Goal: Task Accomplishment & Management: Manage account settings

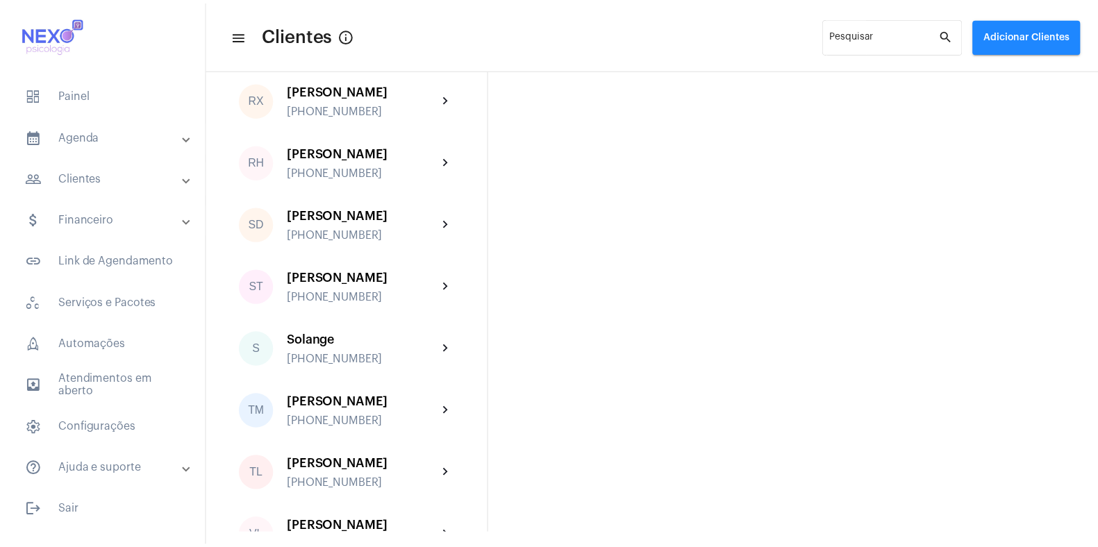
scroll to position [2169, 0]
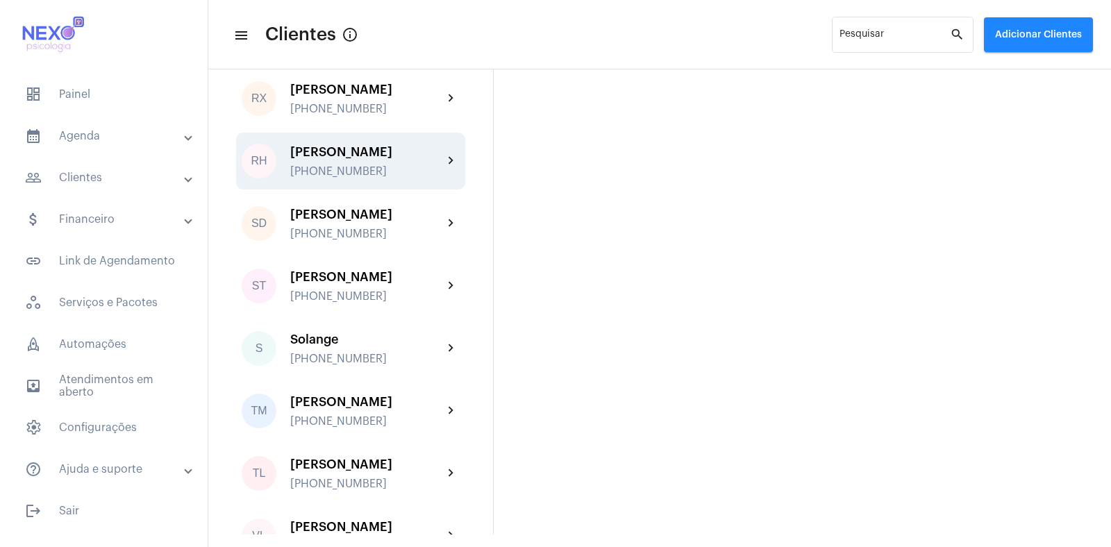
click at [349, 178] on div "[PHONE_NUMBER]" at bounding box center [366, 171] width 153 height 12
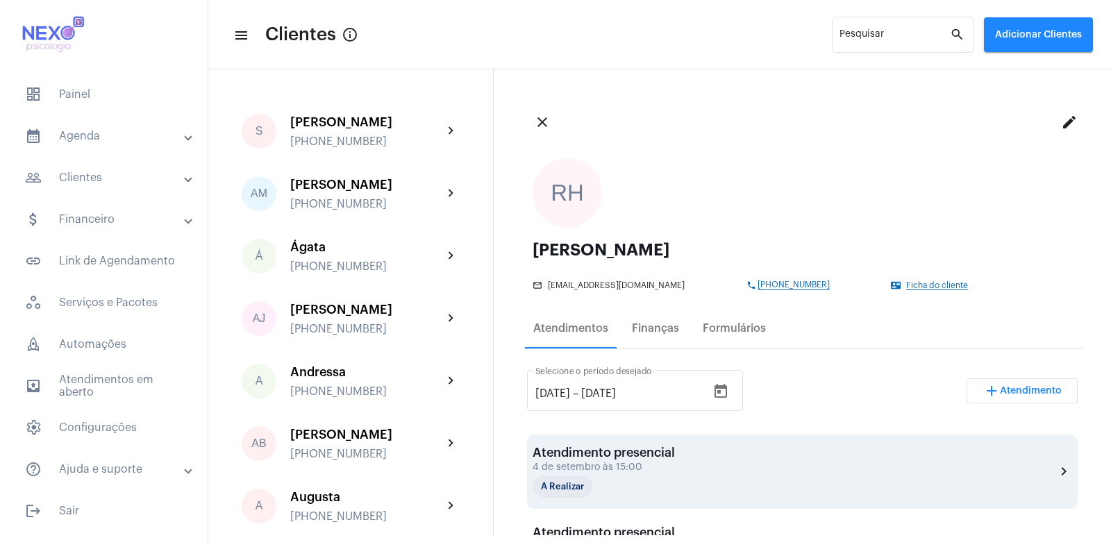
click at [625, 437] on div "Atendimento presencial [DATE] 15:00 A Realizar" at bounding box center [604, 472] width 142 height 52
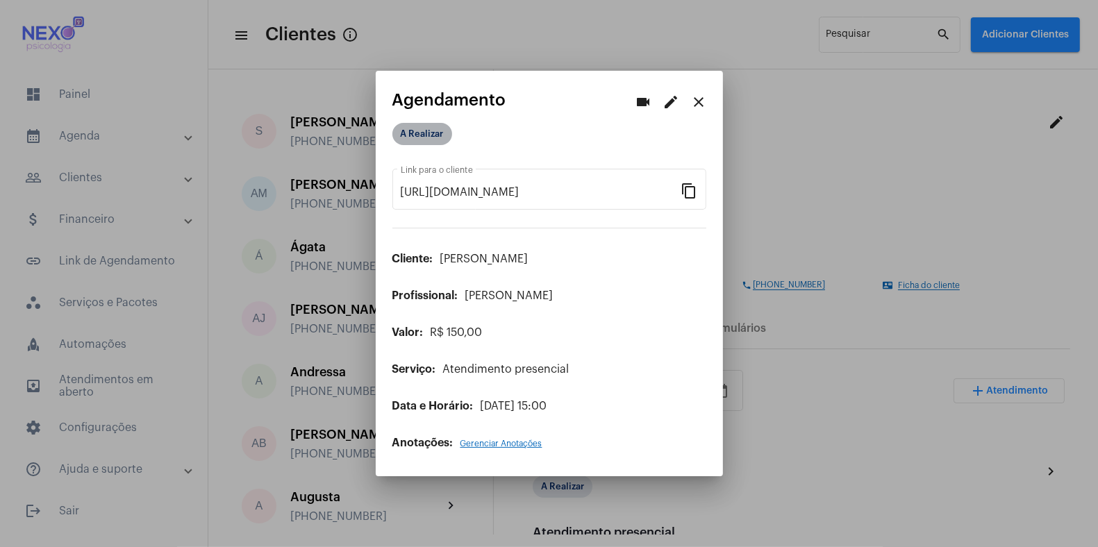
click at [404, 134] on mat-chip "A Realizar" at bounding box center [422, 134] width 60 height 22
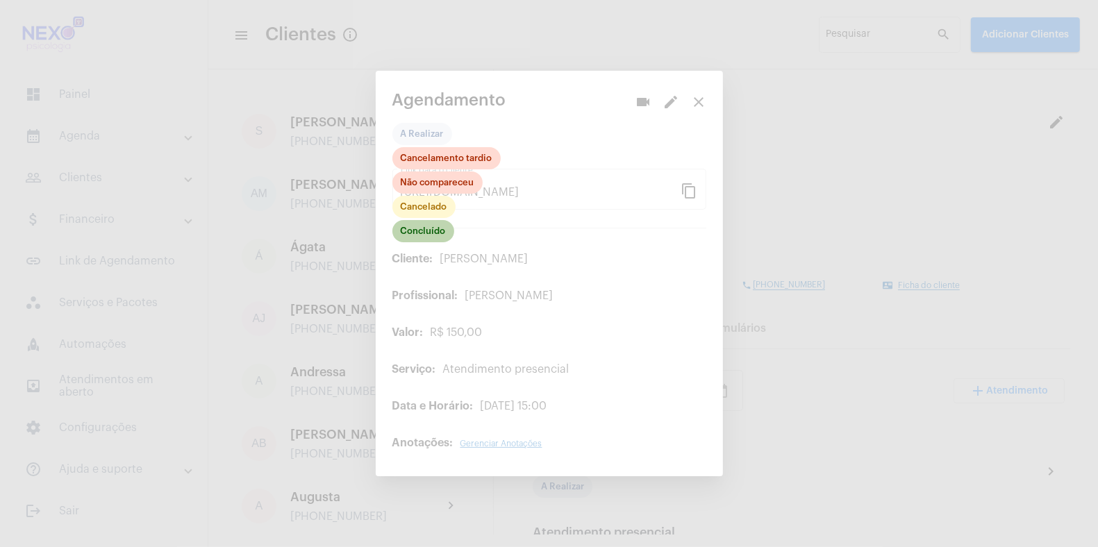
click at [415, 227] on mat-chip "Concluído" at bounding box center [423, 231] width 62 height 22
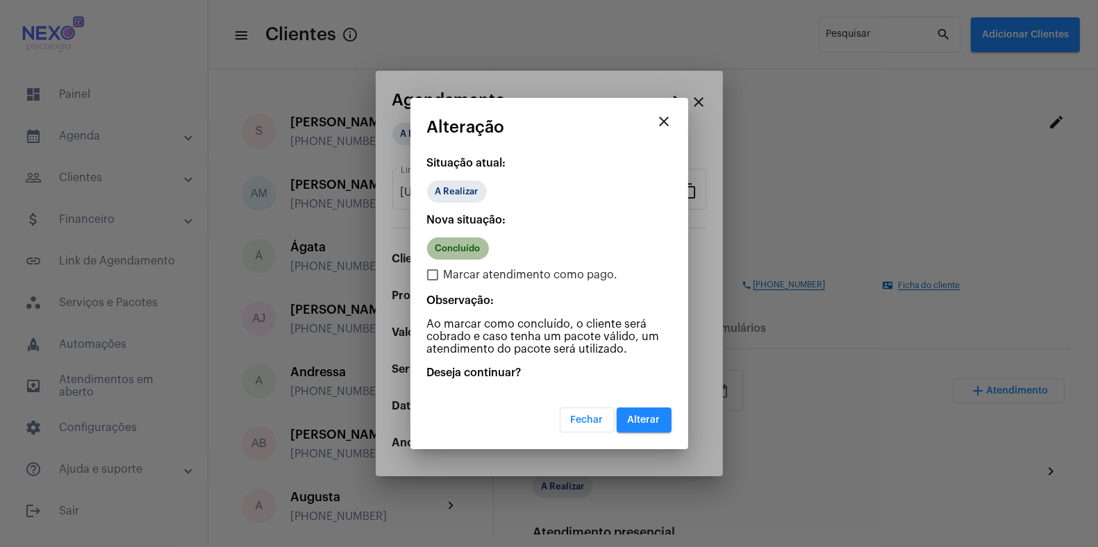
click at [451, 246] on mat-chip "Concluído" at bounding box center [458, 248] width 62 height 22
click at [656, 421] on span "Alterar" at bounding box center [644, 420] width 33 height 10
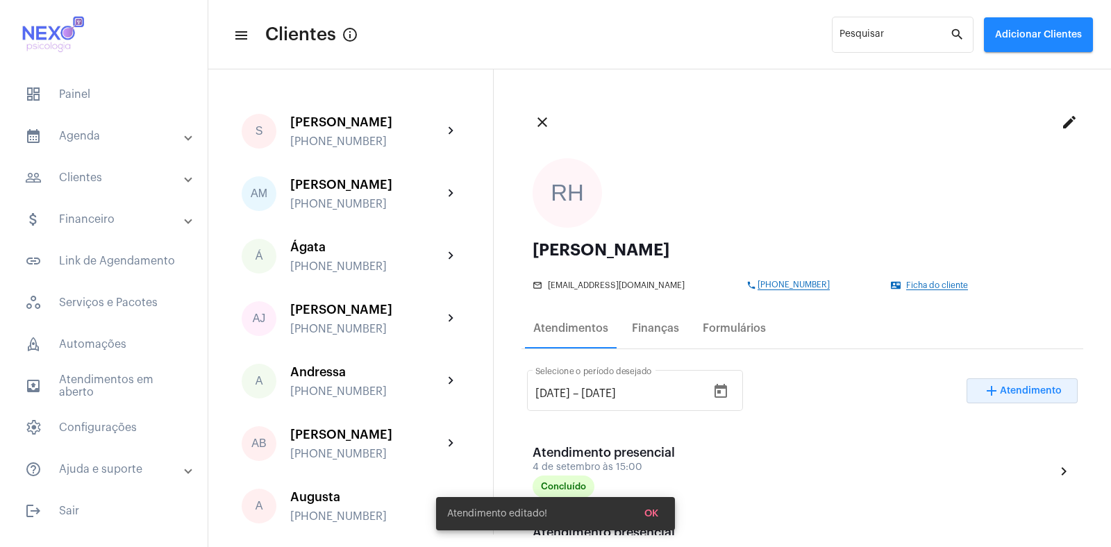
click at [888, 388] on span "Atendimento" at bounding box center [1031, 391] width 62 height 10
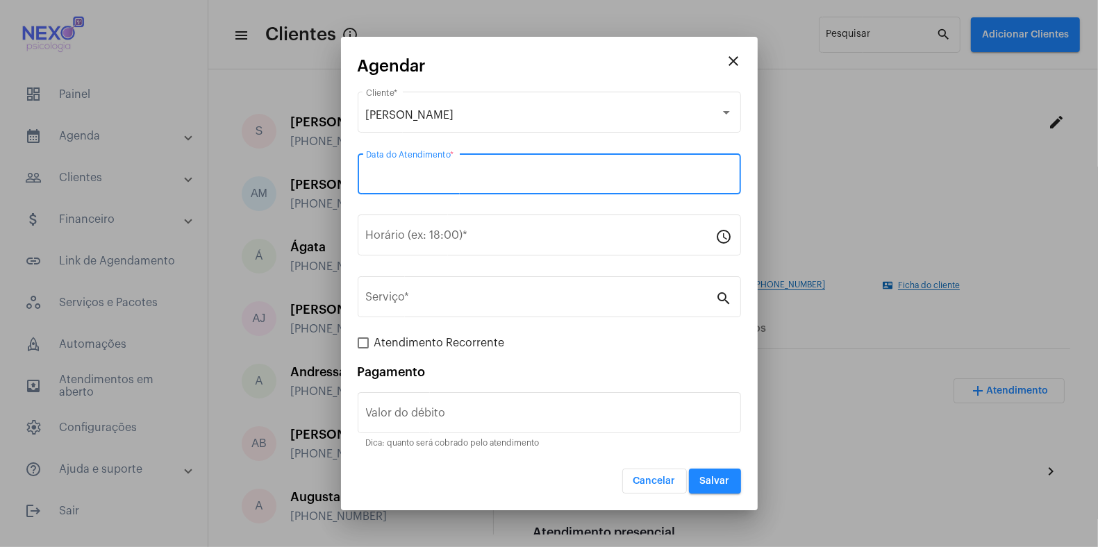
click at [405, 174] on input "Data do Atendimento *" at bounding box center [549, 177] width 367 height 12
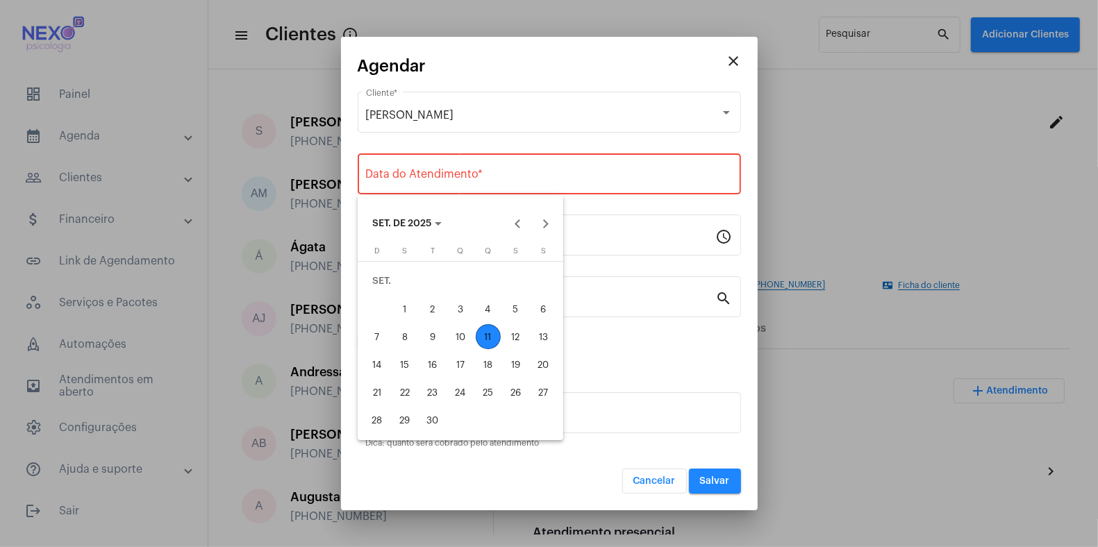
click at [487, 337] on div "11" at bounding box center [488, 336] width 25 height 25
type input "[DATE]"
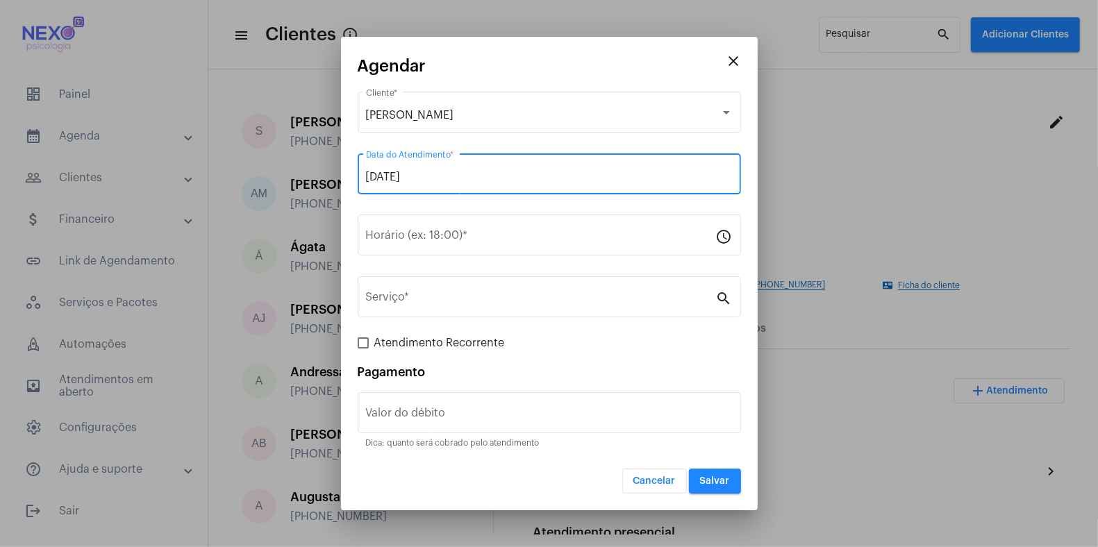
click at [371, 208] on div "[DATE] Data do Atendimento *" at bounding box center [549, 181] width 383 height 56
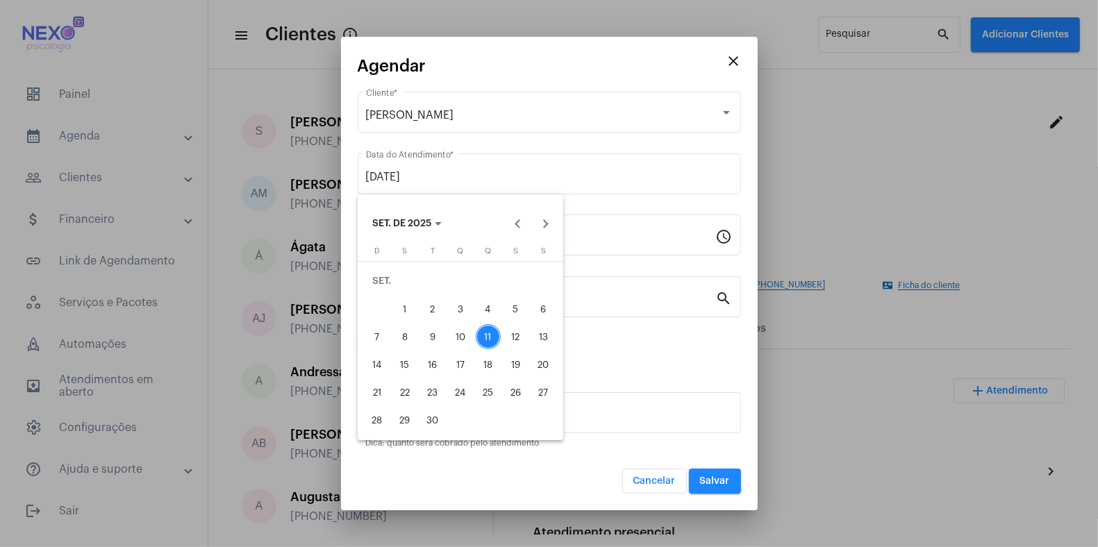
click at [589, 246] on div at bounding box center [549, 273] width 1098 height 547
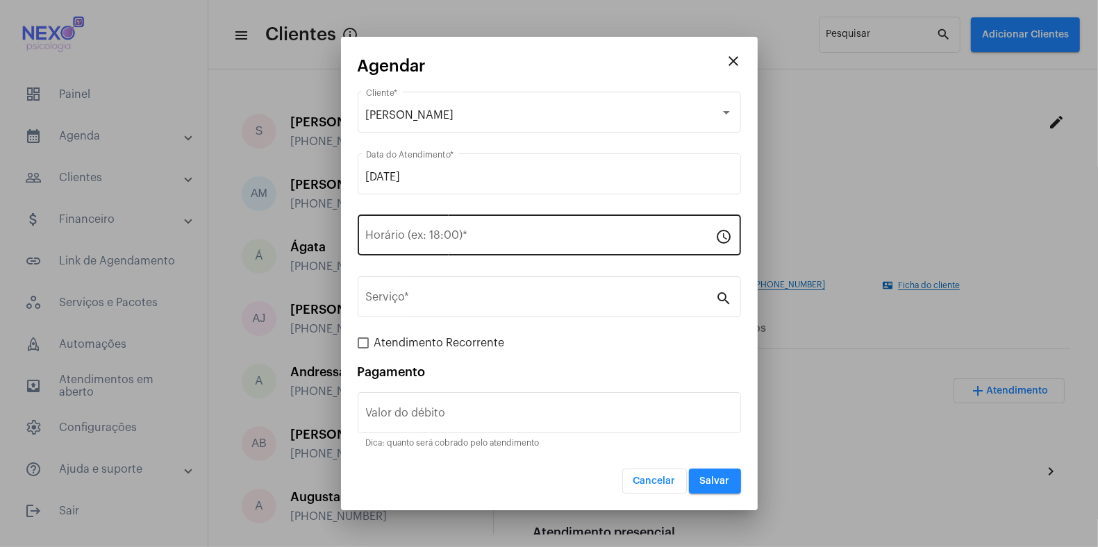
click at [428, 241] on input "Horário (ex: 18:00) *" at bounding box center [541, 238] width 350 height 12
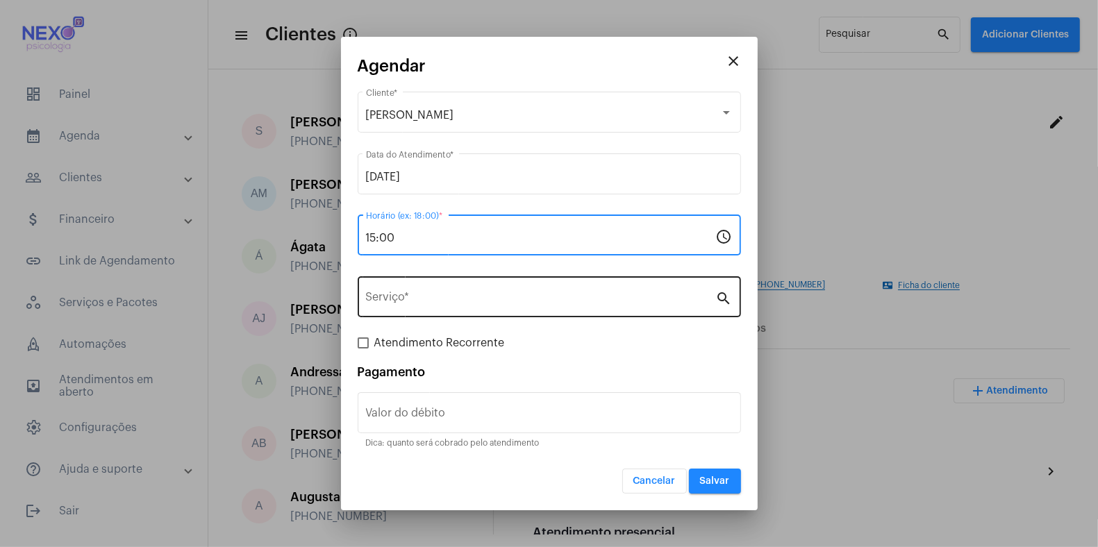
type input "15:00"
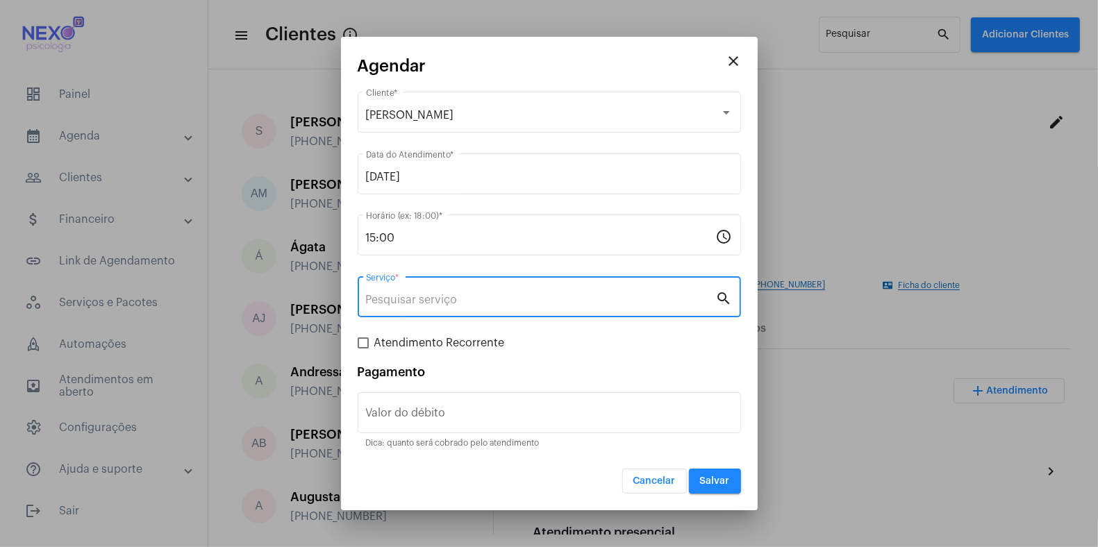
click at [407, 298] on input "Serviço *" at bounding box center [541, 300] width 350 height 12
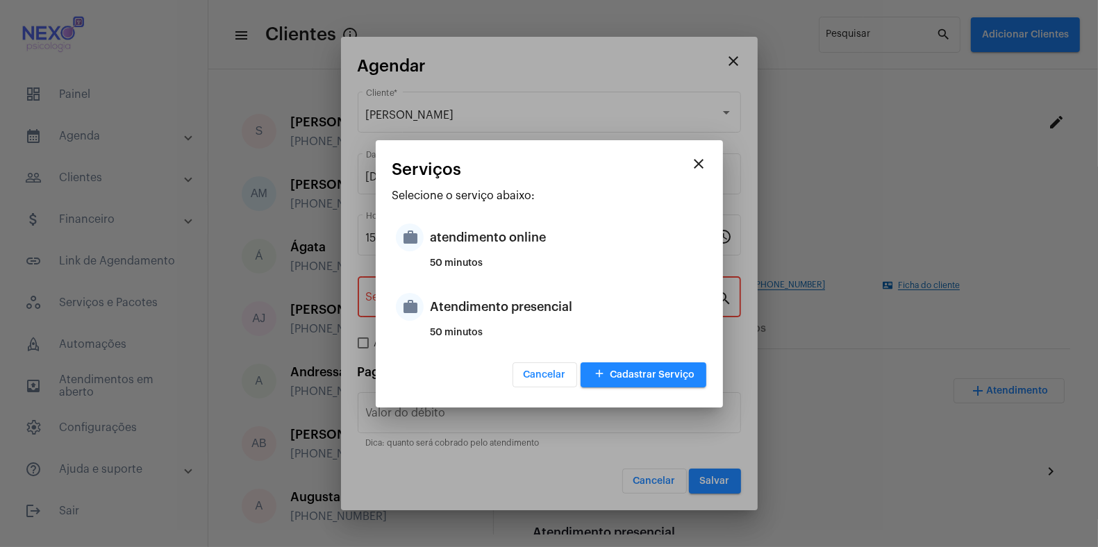
click at [407, 298] on mat-icon "work" at bounding box center [410, 307] width 28 height 28
type input "Atendimento presencial"
type input "R$ 150"
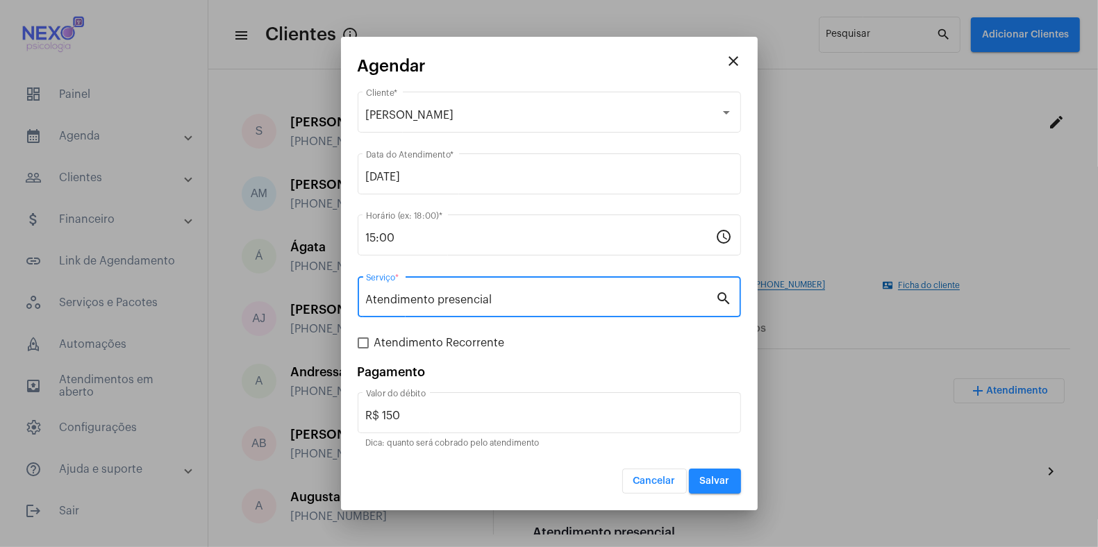
click at [712, 437] on button "Salvar" at bounding box center [715, 481] width 52 height 25
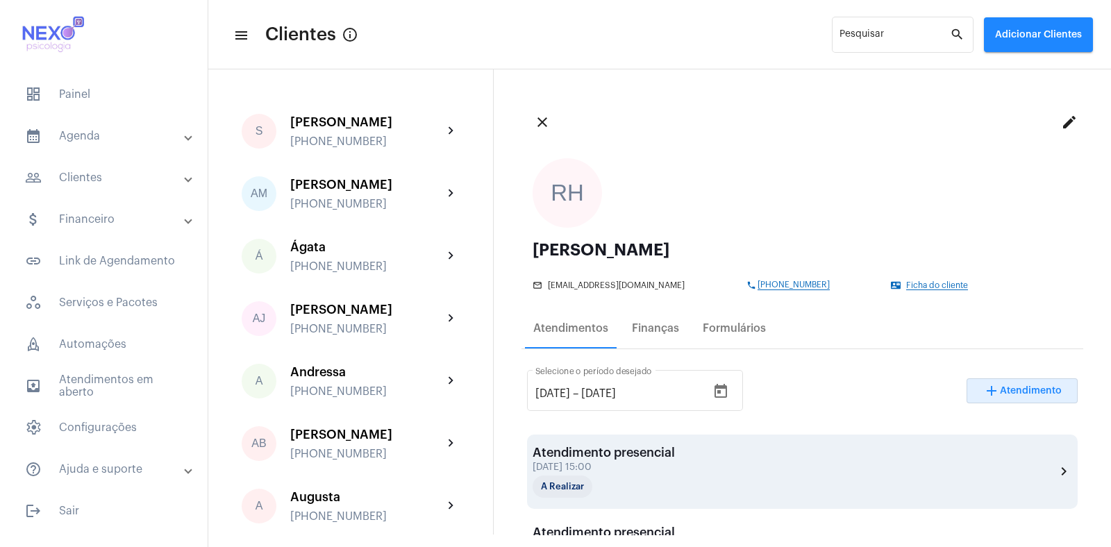
click at [630, 437] on div "Atendimento presencial" at bounding box center [604, 453] width 142 height 14
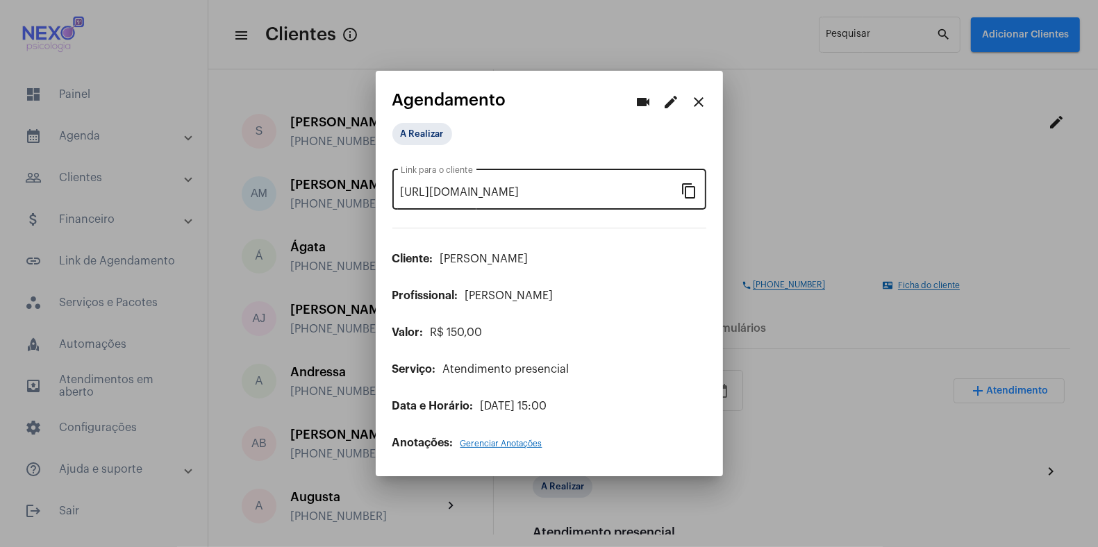
click at [688, 187] on mat-icon "content_copy" at bounding box center [689, 190] width 17 height 17
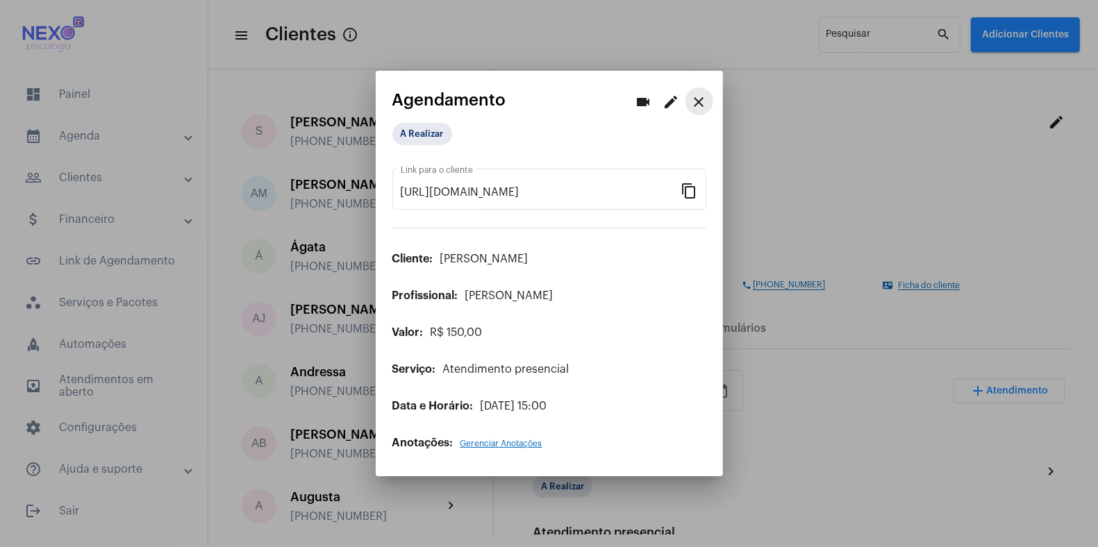
click at [703, 104] on mat-icon "close" at bounding box center [699, 102] width 17 height 17
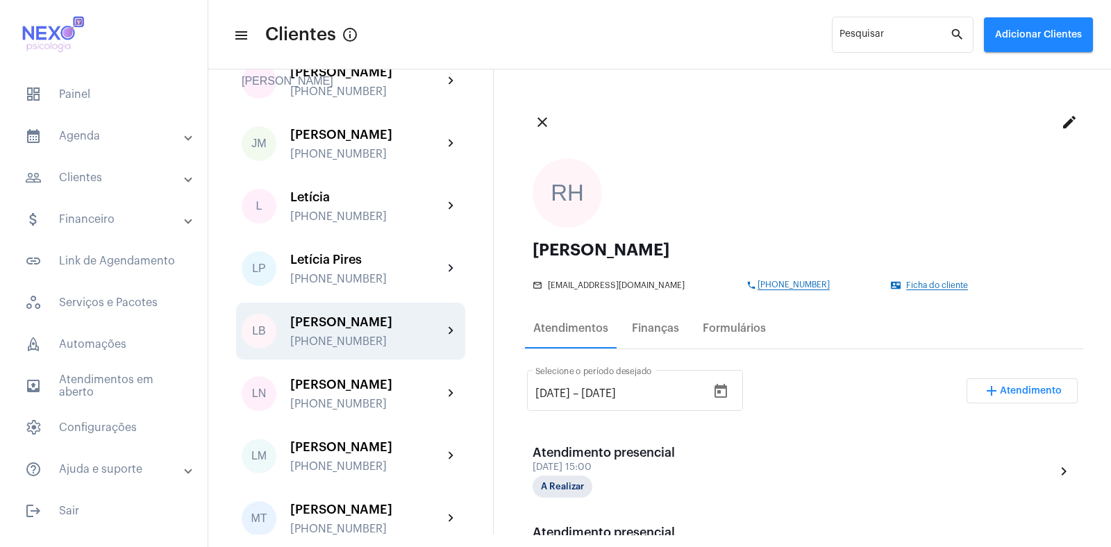
click at [317, 331] on div "LB [PERSON_NAME] [PHONE_NUMBER] chevron_right" at bounding box center [350, 331] width 229 height 57
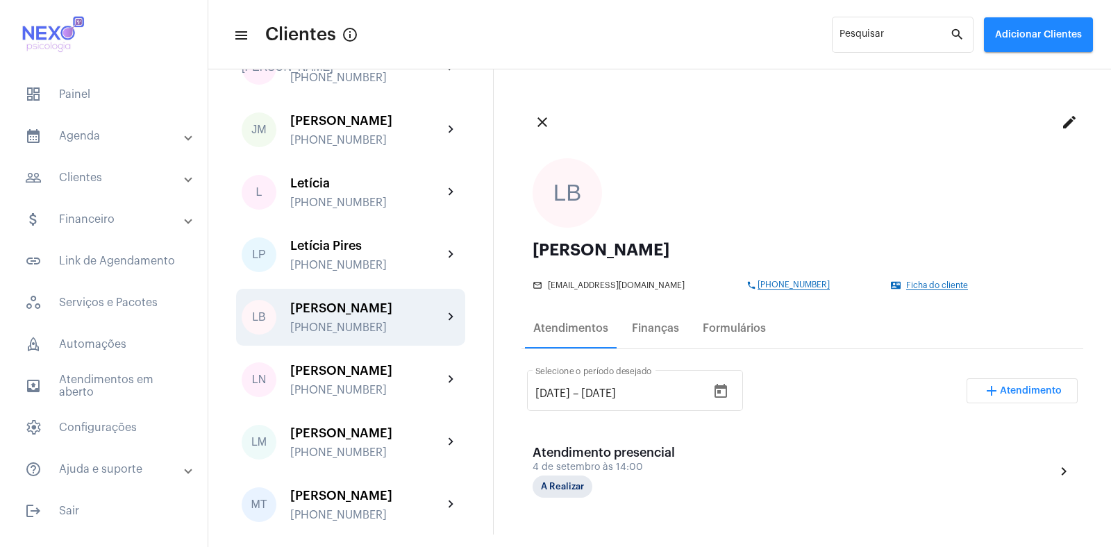
scroll to position [1126, 0]
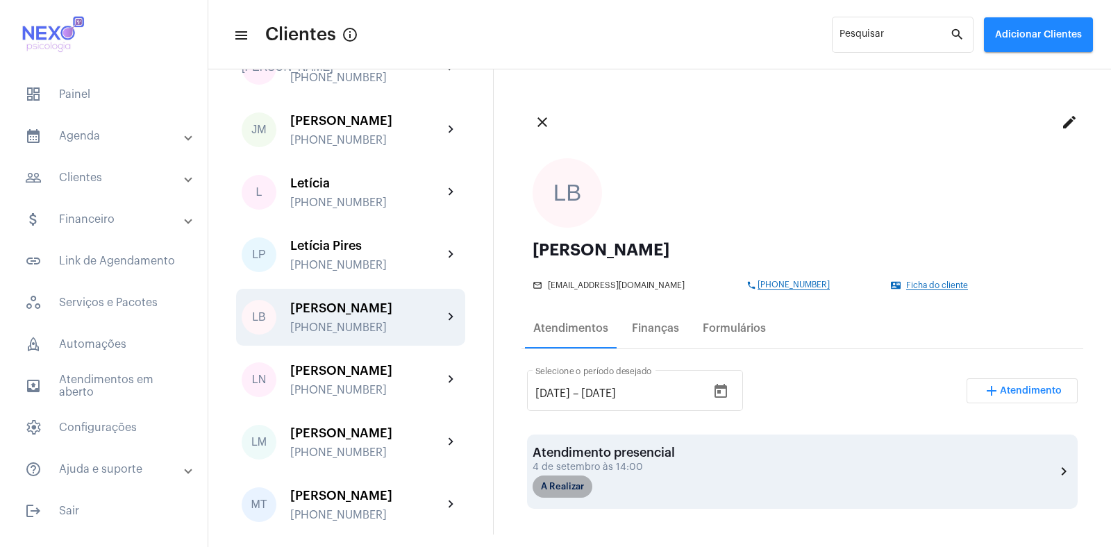
click at [571, 437] on mat-chip "A Realizar" at bounding box center [563, 487] width 60 height 22
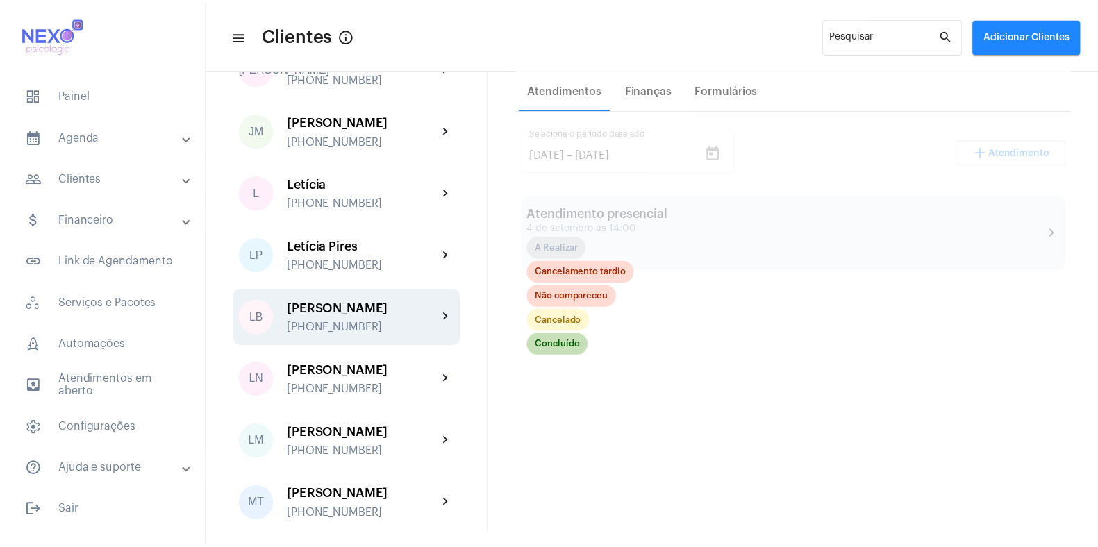
scroll to position [240, 0]
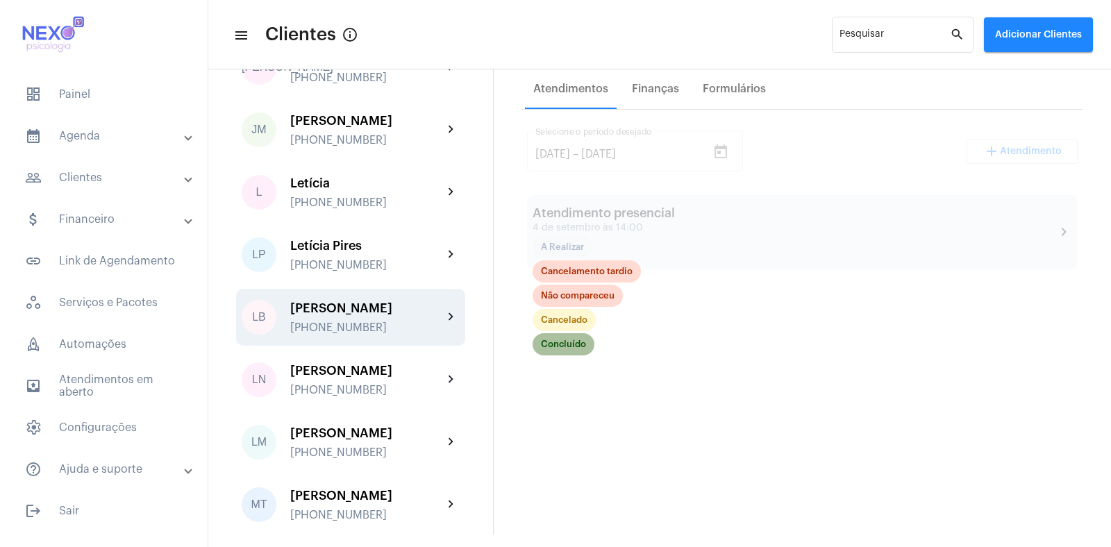
click at [560, 342] on mat-chip "Concluído" at bounding box center [564, 344] width 62 height 22
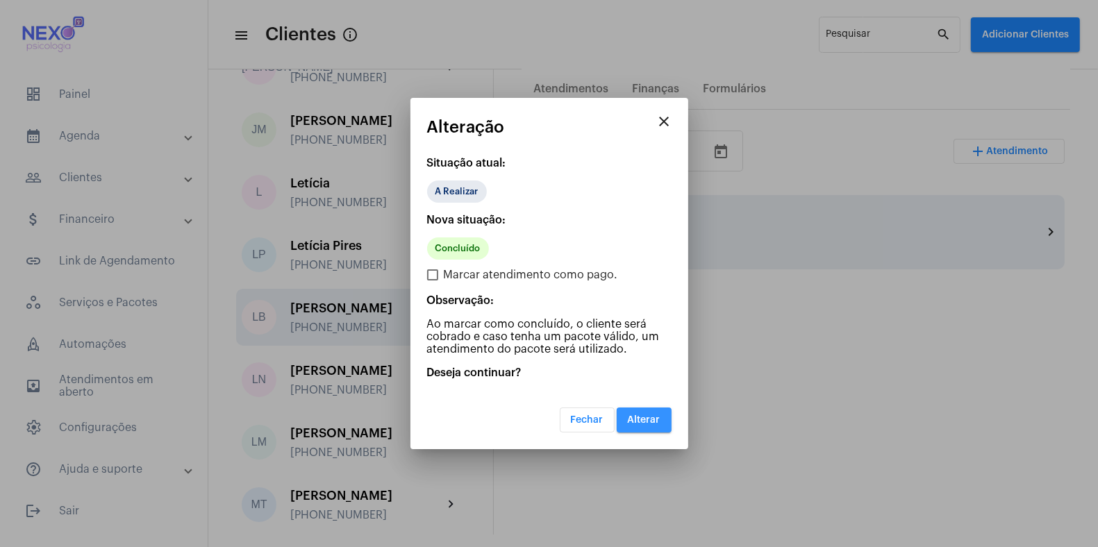
click at [637, 419] on span "Alterar" at bounding box center [644, 420] width 33 height 10
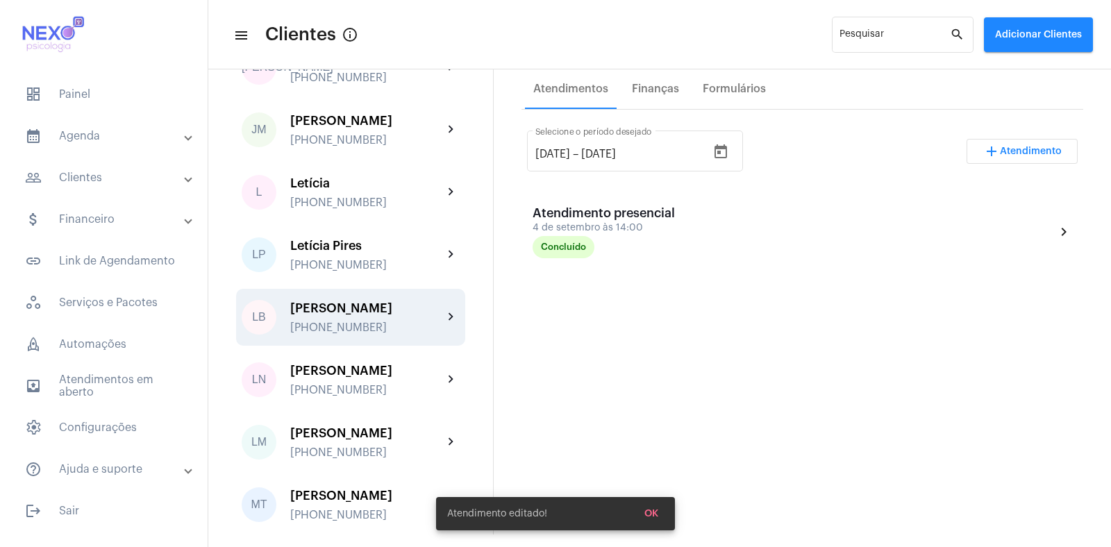
click at [888, 148] on span "Atendimento" at bounding box center [1031, 152] width 62 height 10
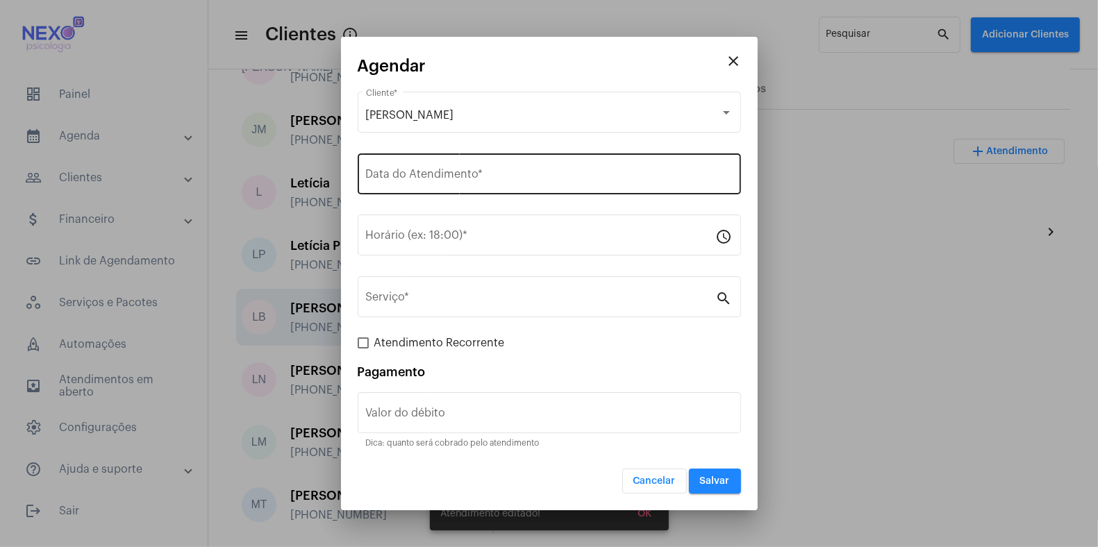
click at [456, 178] on input "Data do Atendimento *" at bounding box center [549, 177] width 367 height 12
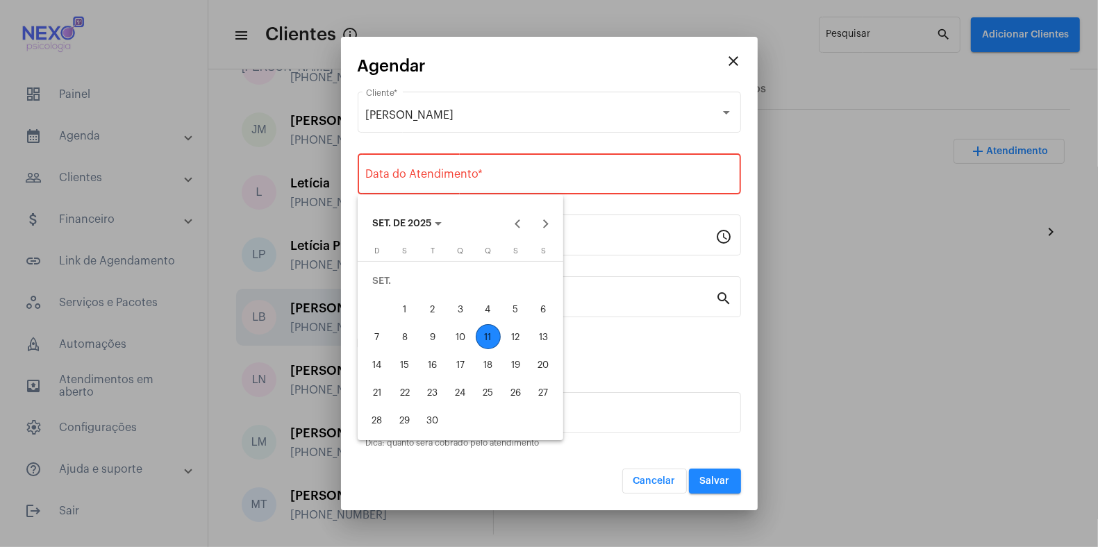
click at [486, 330] on div "11" at bounding box center [488, 336] width 25 height 25
type input "[DATE]"
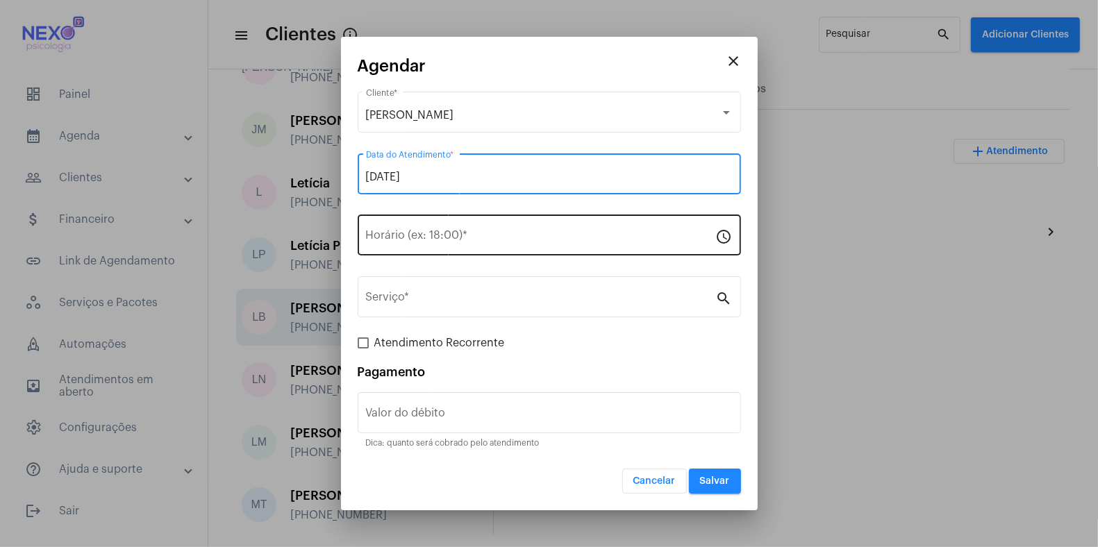
click at [442, 233] on input "Horário (ex: 18:00) *" at bounding box center [541, 238] width 350 height 12
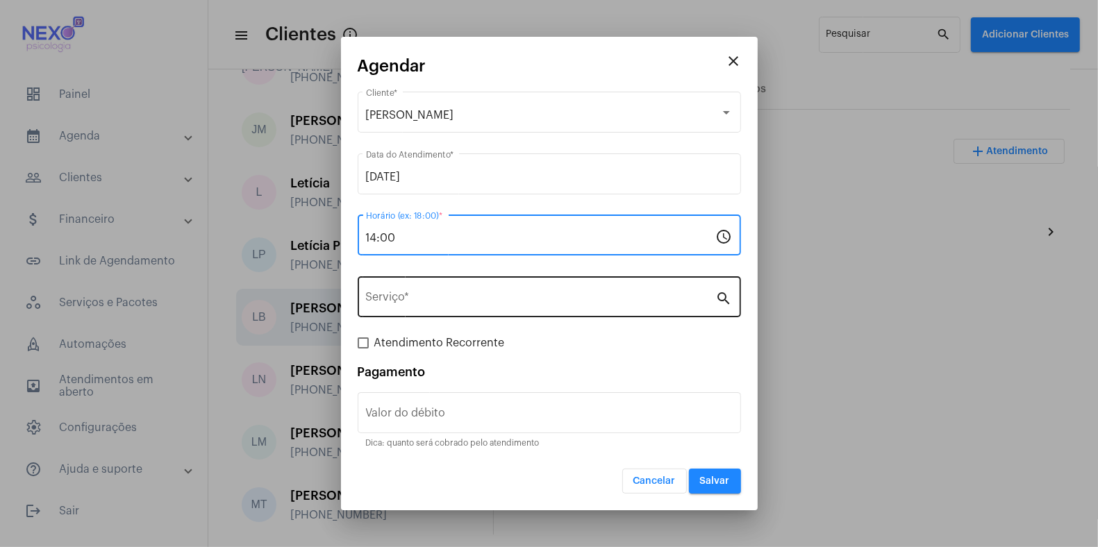
type input "14:00"
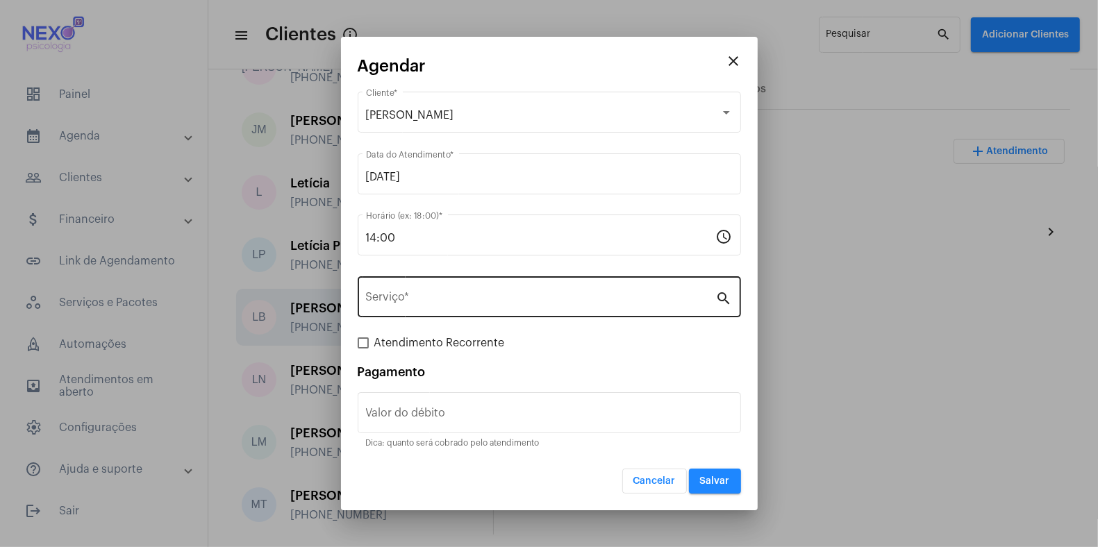
click at [428, 293] on div "Serviço *" at bounding box center [541, 296] width 350 height 44
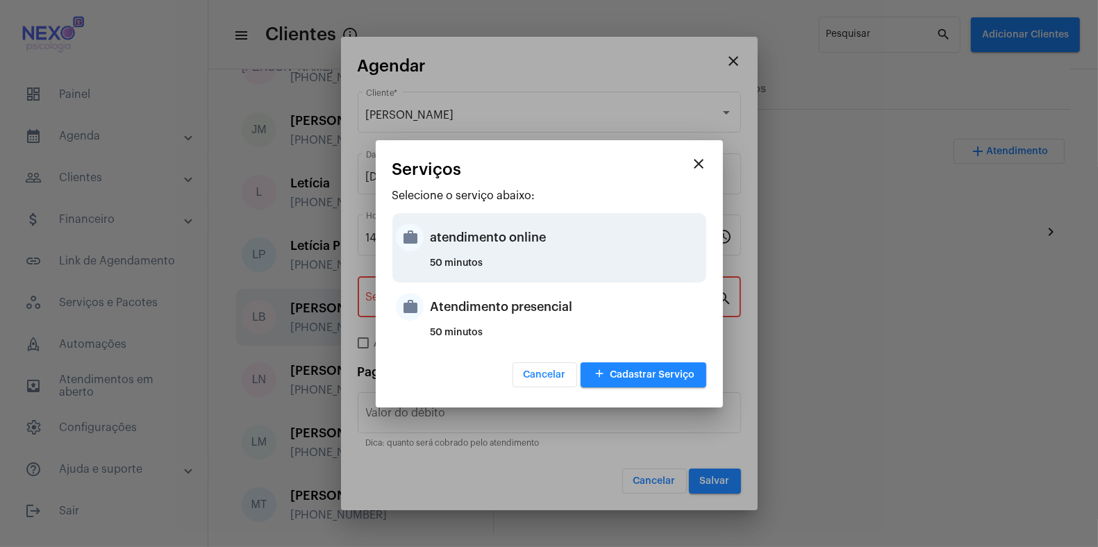
click at [450, 250] on div "atendimento online" at bounding box center [566, 238] width 272 height 42
type input "atendimento online"
type input "R$ 150"
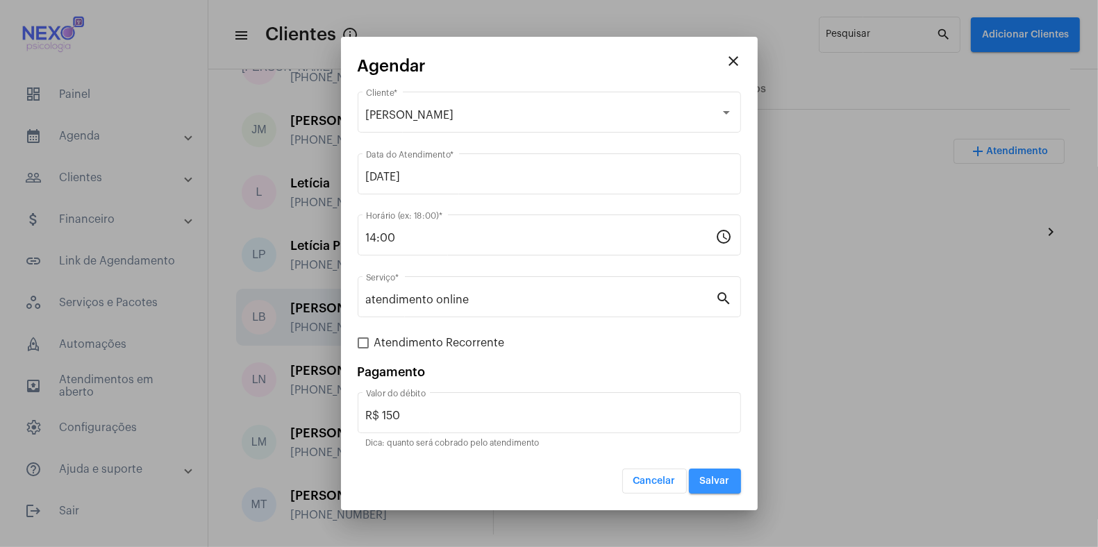
click at [708, 437] on button "Salvar" at bounding box center [715, 481] width 52 height 25
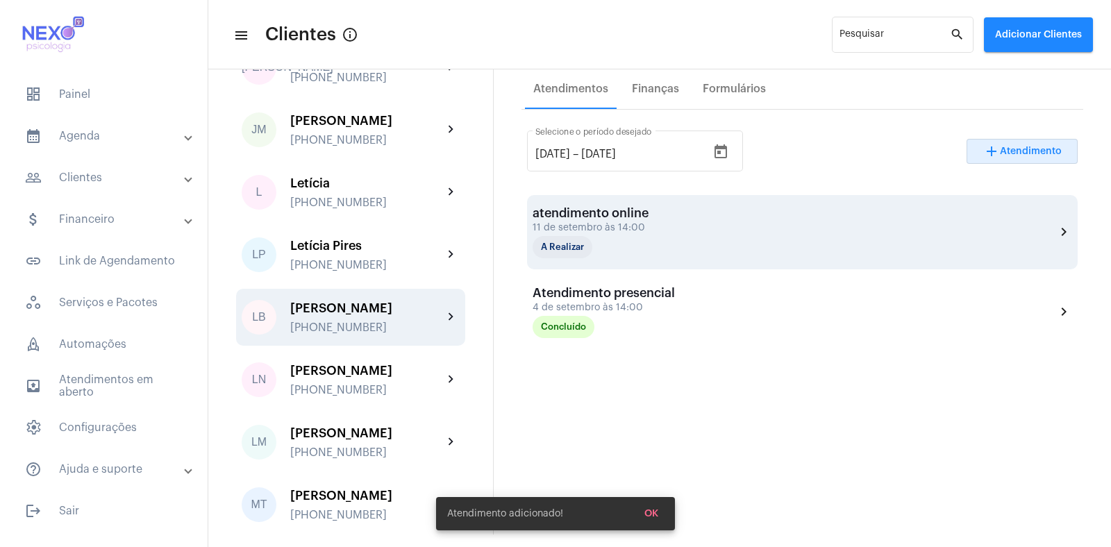
click at [585, 223] on div "11 de setembro às 14:00" at bounding box center [602, 228] width 139 height 10
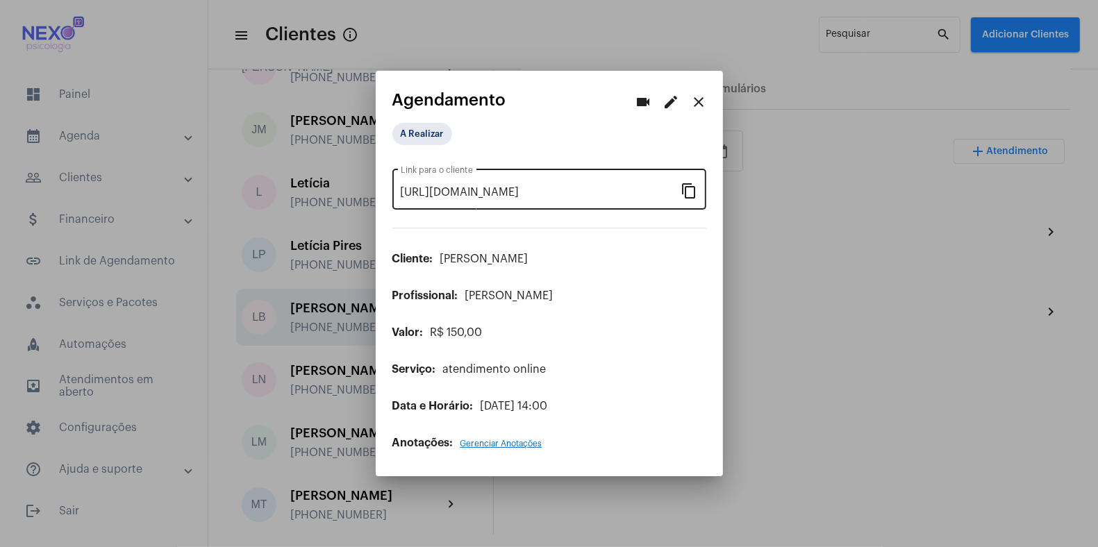
click at [692, 194] on mat-icon "content_copy" at bounding box center [689, 190] width 17 height 17
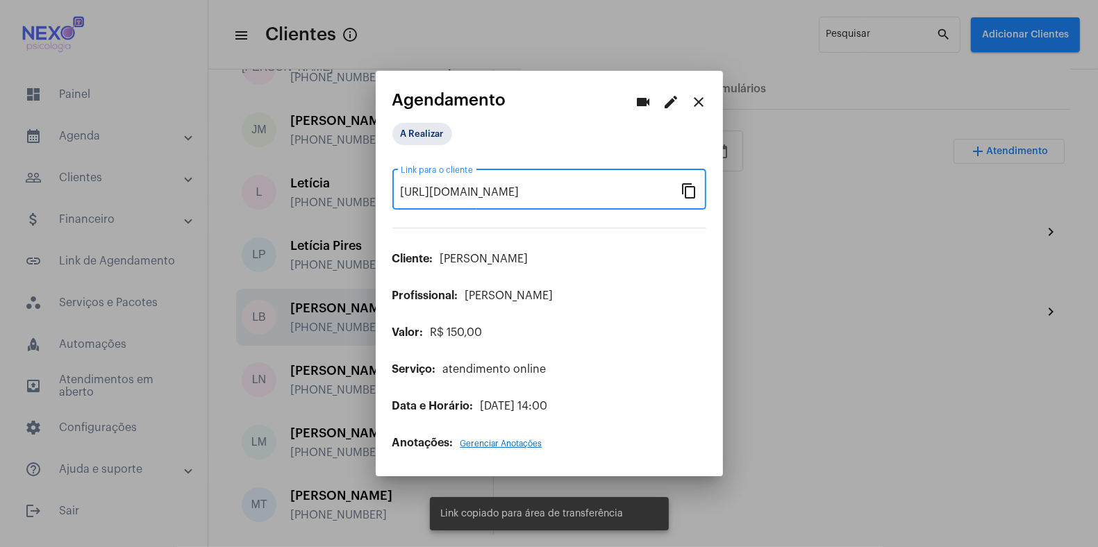
click at [814, 366] on div at bounding box center [549, 273] width 1098 height 547
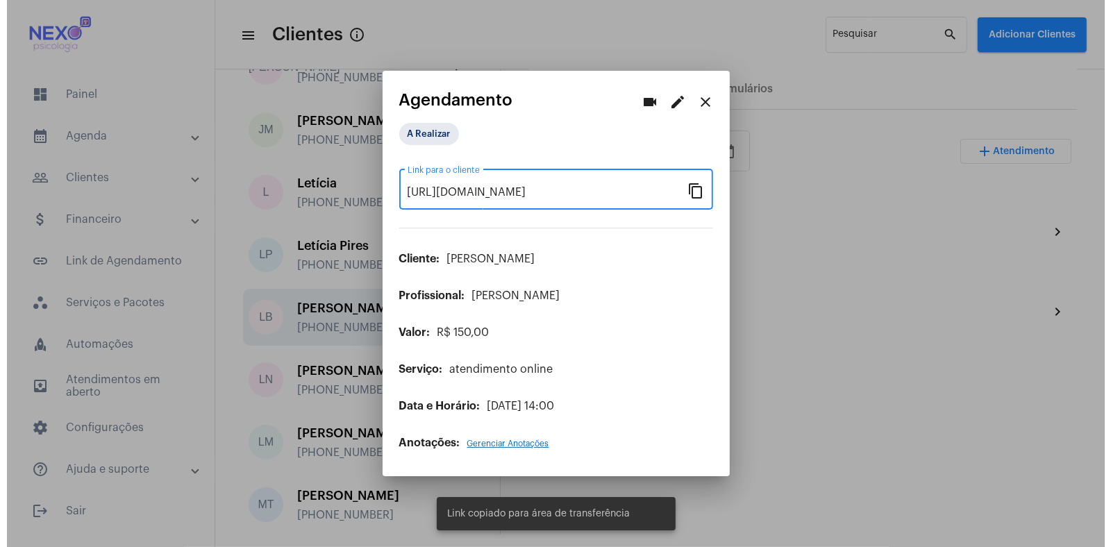
scroll to position [0, 0]
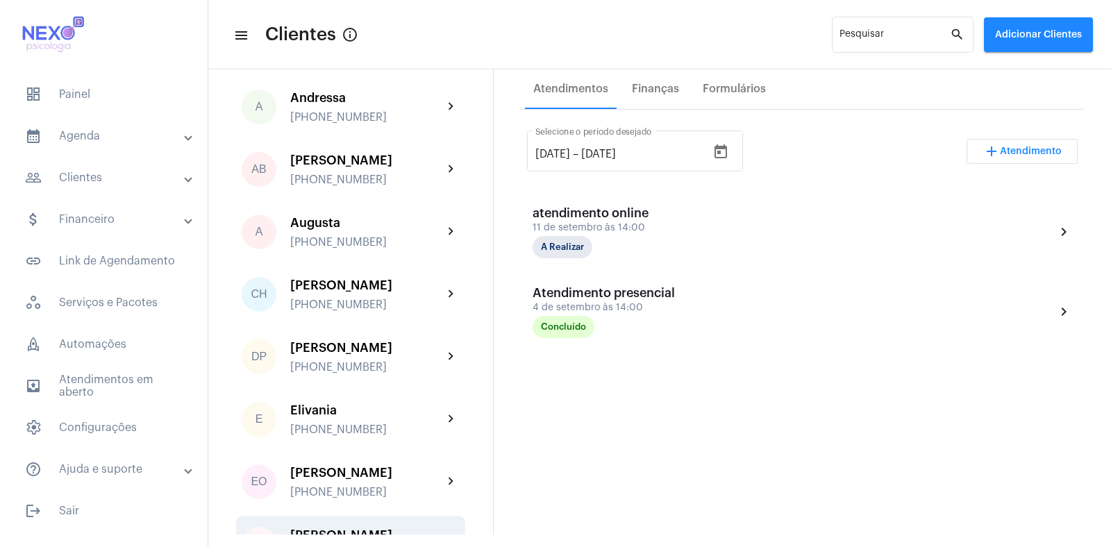
scroll to position [273, 0]
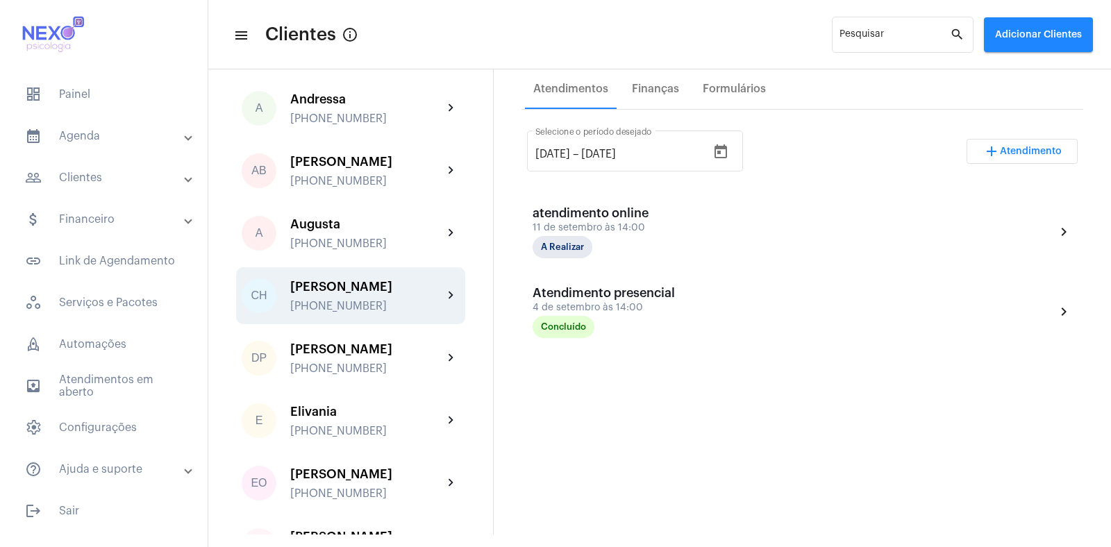
click at [333, 309] on div "[PERSON_NAME] [PHONE_NUMBER]" at bounding box center [366, 296] width 153 height 33
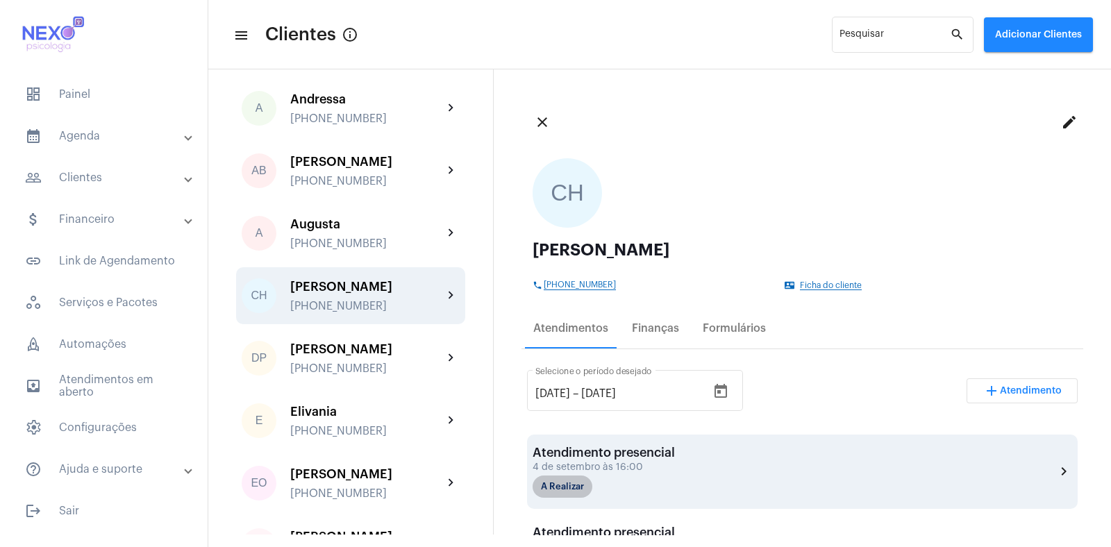
click at [580, 437] on mat-chip "A Realizar" at bounding box center [563, 487] width 60 height 22
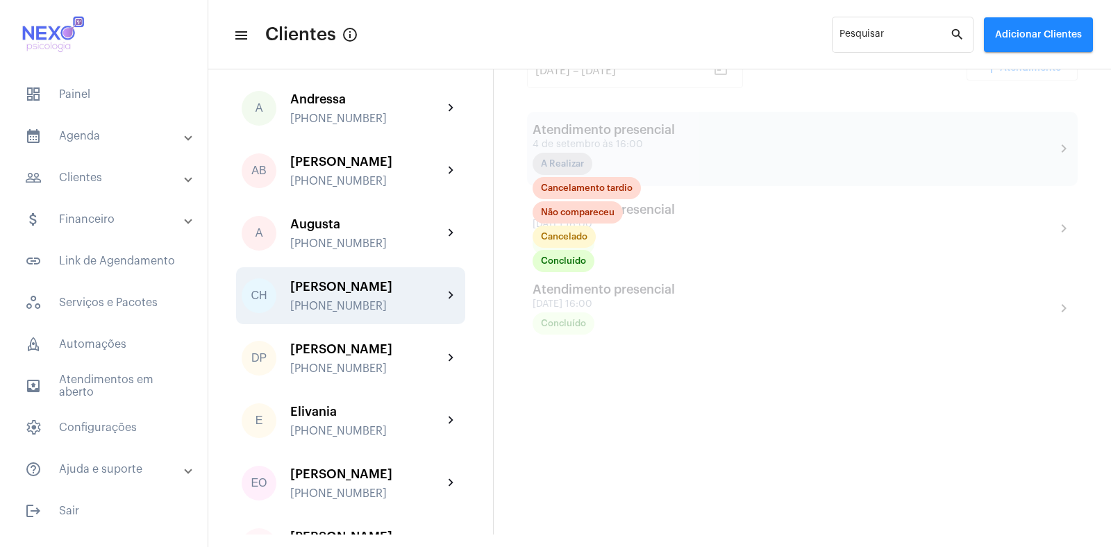
scroll to position [351, 0]
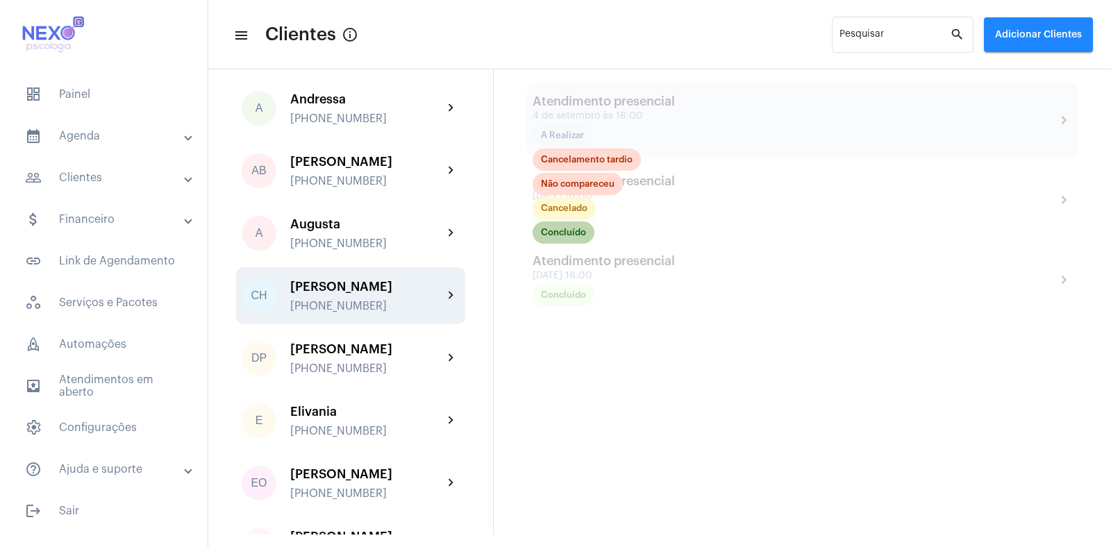
click at [569, 229] on mat-chip "Concluído" at bounding box center [564, 232] width 62 height 22
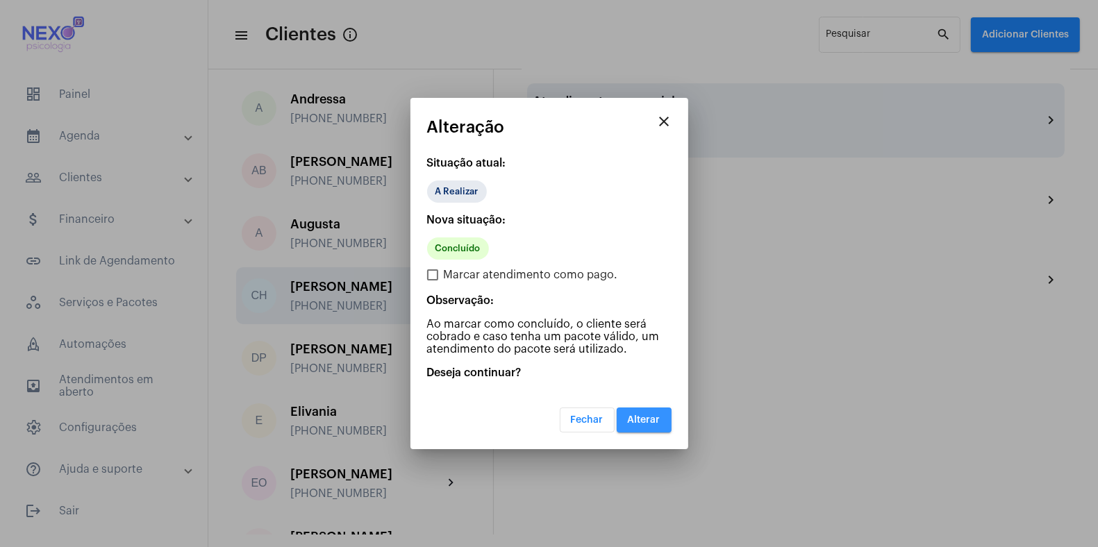
click at [640, 424] on span "Alterar" at bounding box center [644, 420] width 33 height 10
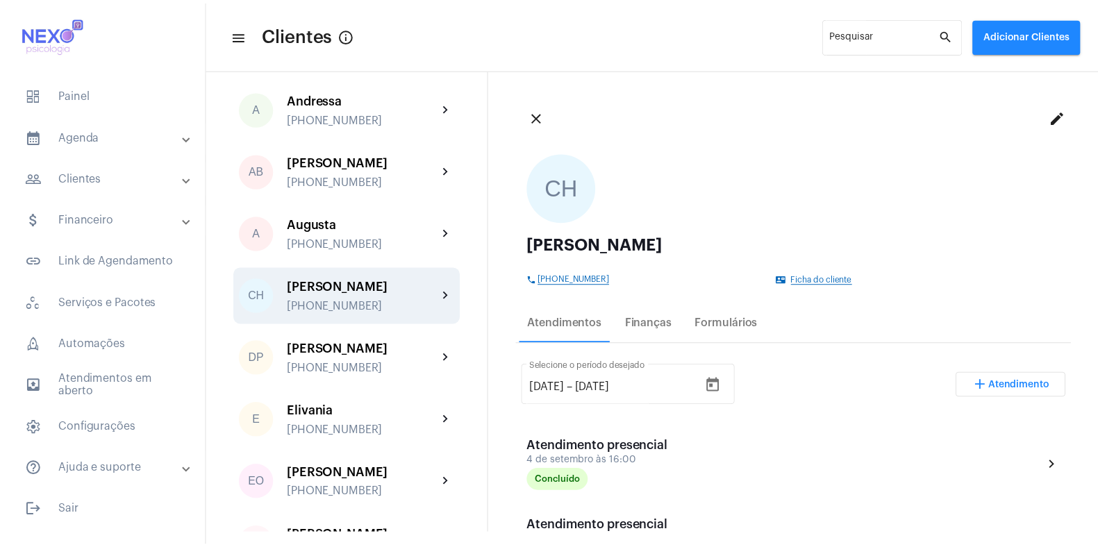
scroll to position [6, 0]
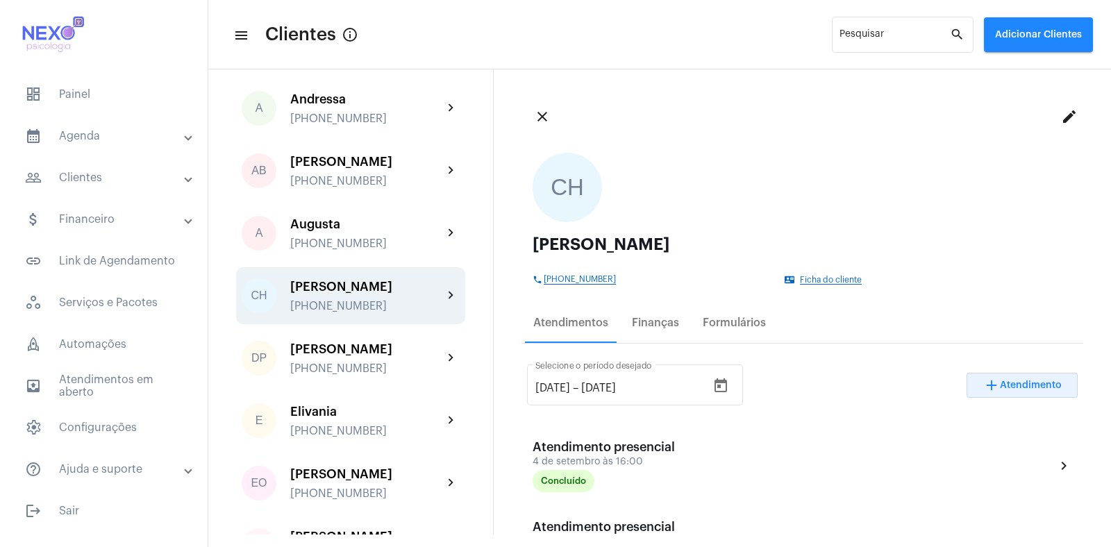
click at [888, 378] on button "add Atendimento" at bounding box center [1022, 385] width 111 height 25
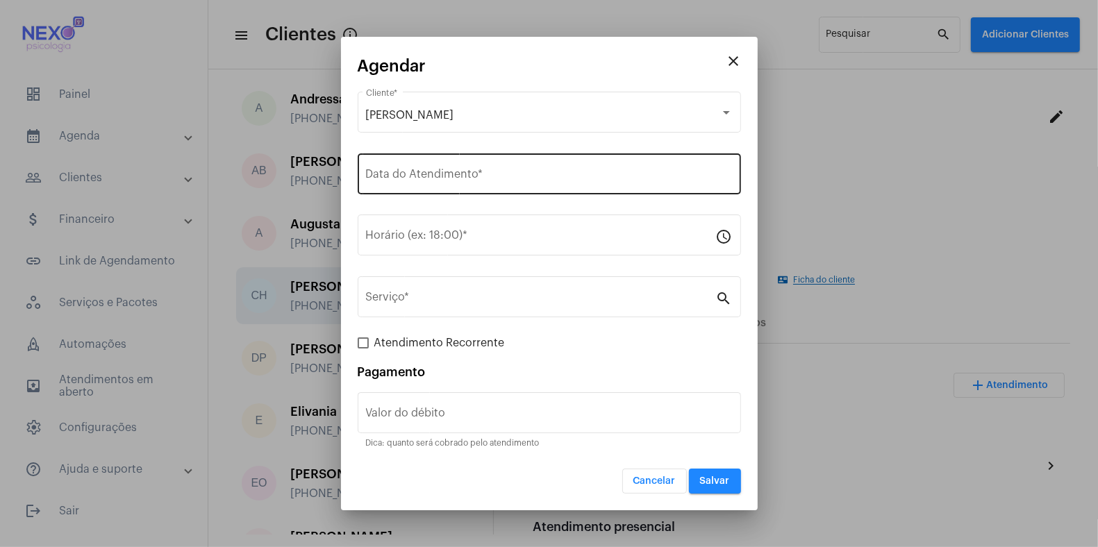
click at [405, 165] on div "Data do Atendimento *" at bounding box center [549, 173] width 367 height 44
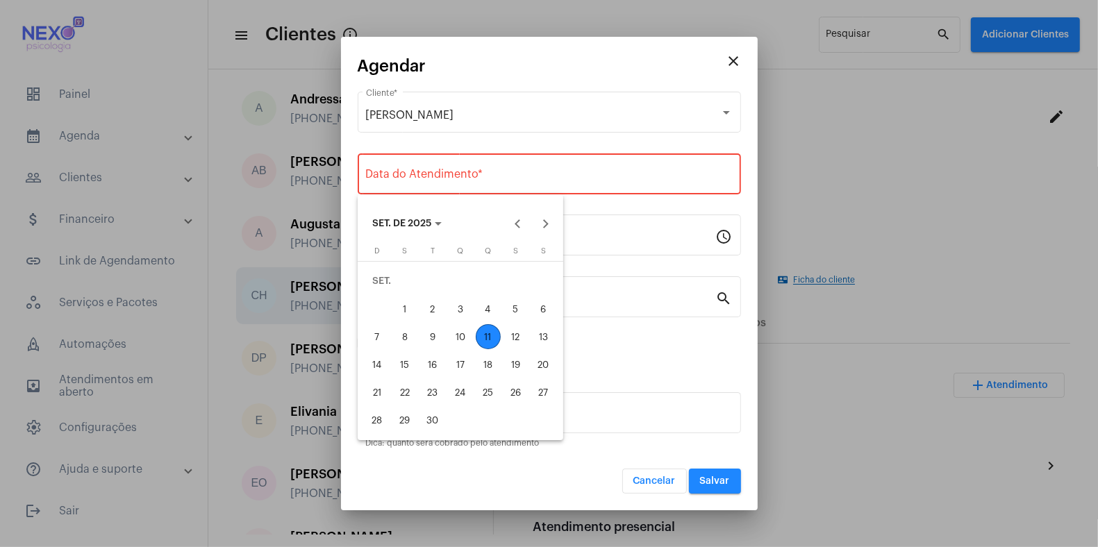
click at [487, 333] on div "11" at bounding box center [488, 336] width 25 height 25
type input "[DATE]"
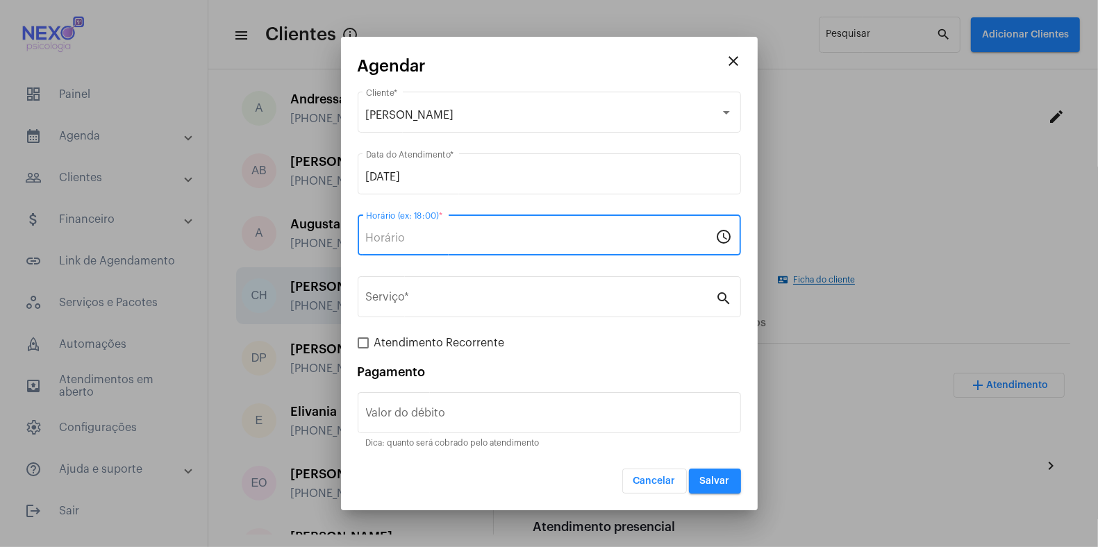
click at [449, 237] on input "Horário (ex: 18:00) *" at bounding box center [541, 238] width 350 height 12
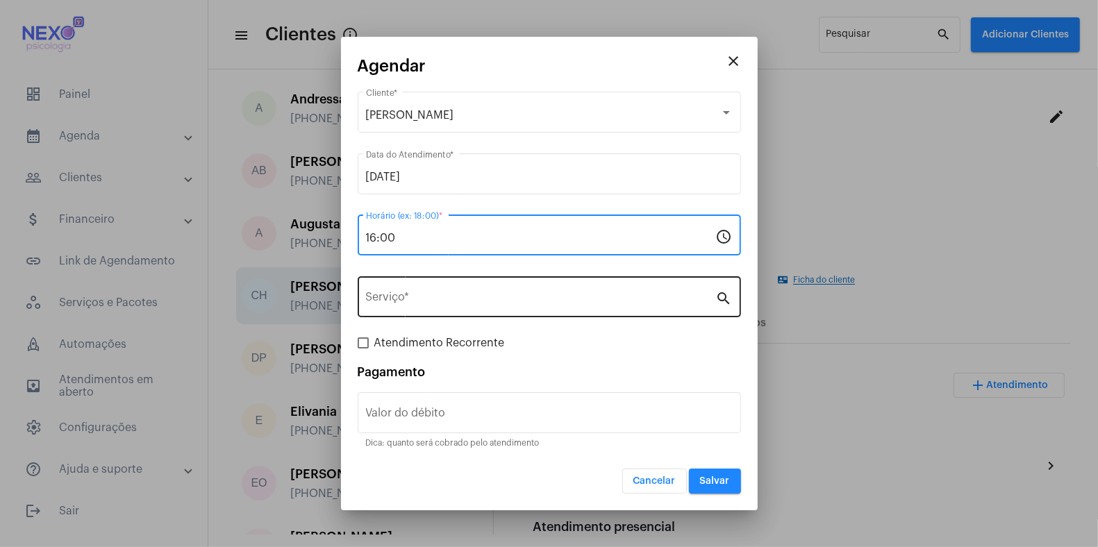
type input "16:00"
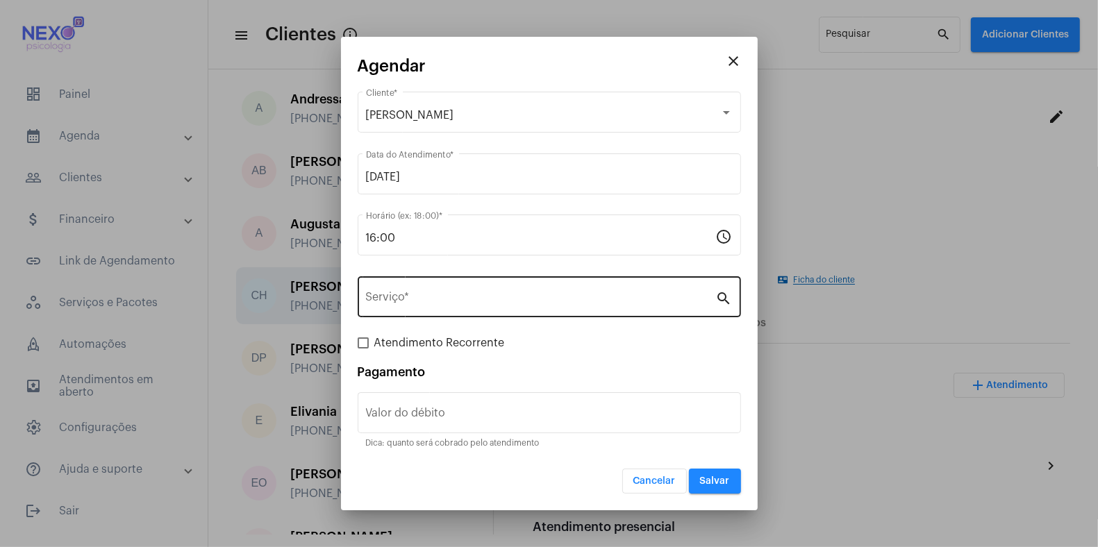
click at [428, 291] on div "Serviço *" at bounding box center [541, 296] width 350 height 44
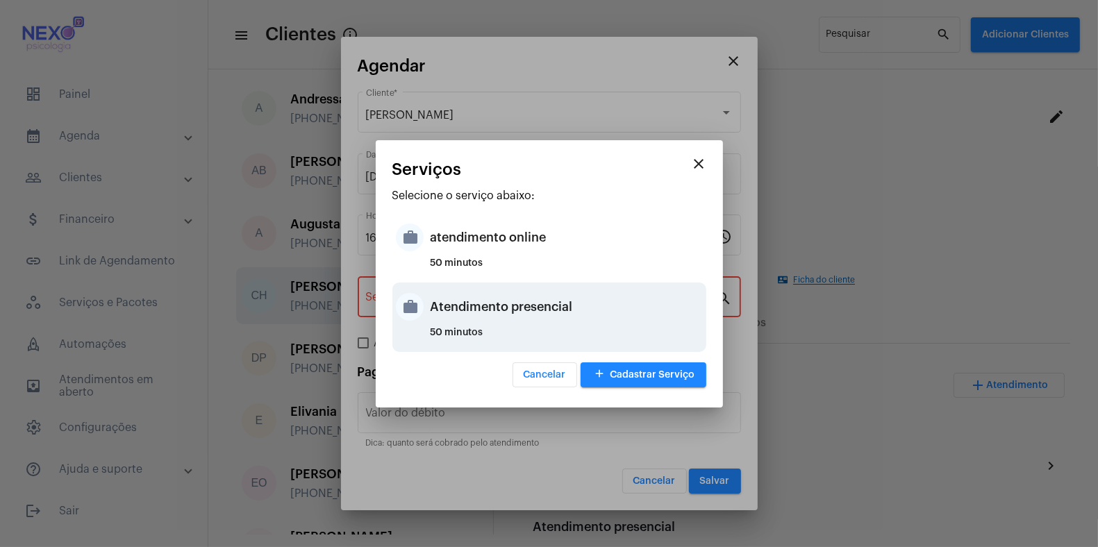
click at [448, 308] on div "Atendimento presencial" at bounding box center [566, 307] width 272 height 42
type input "Atendimento presencial"
type input "R$ 150"
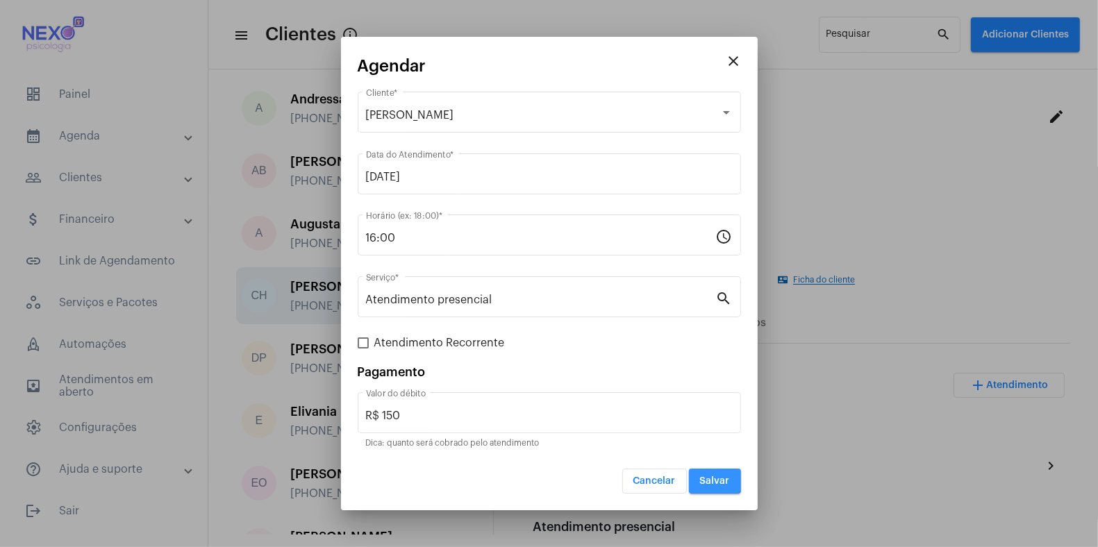
click at [712, 437] on span "Salvar" at bounding box center [715, 481] width 30 height 10
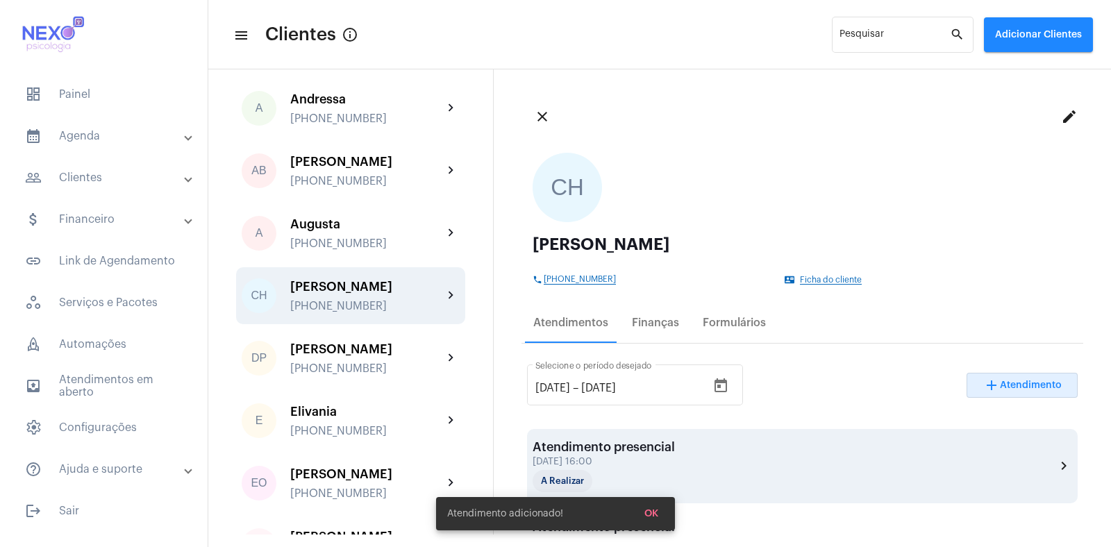
click at [626, 437] on div "Atendimento presencial [DATE] 16:00 A Realizar" at bounding box center [604, 466] width 142 height 52
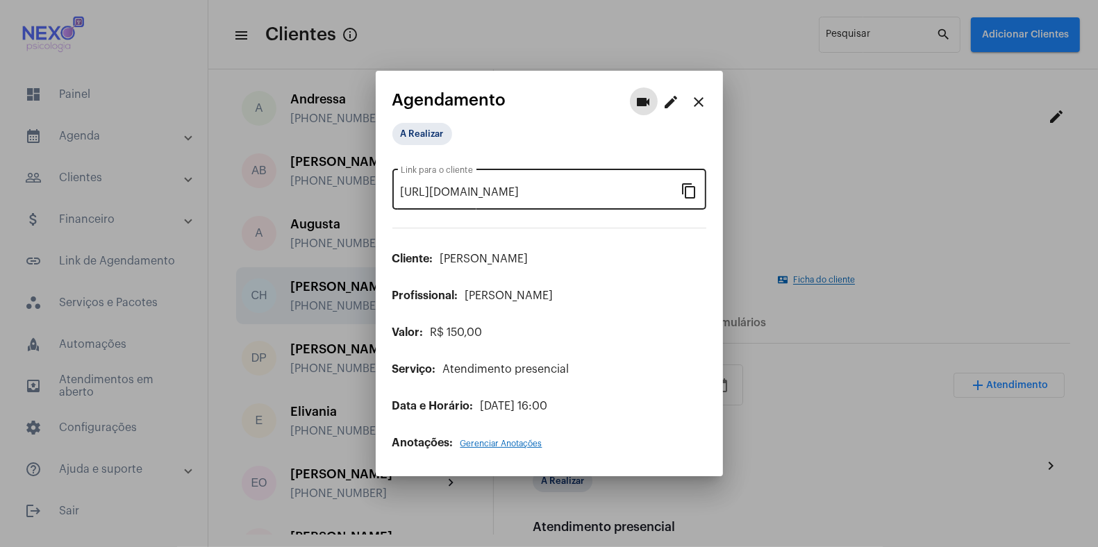
click at [693, 191] on mat-icon "content_copy" at bounding box center [689, 190] width 17 height 17
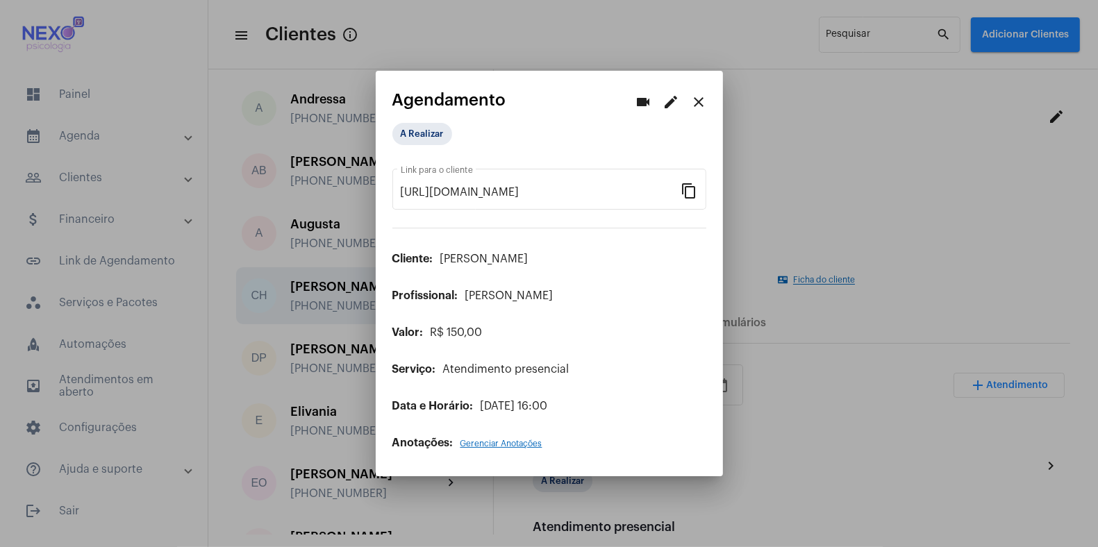
click at [751, 115] on div at bounding box center [549, 273] width 1098 height 547
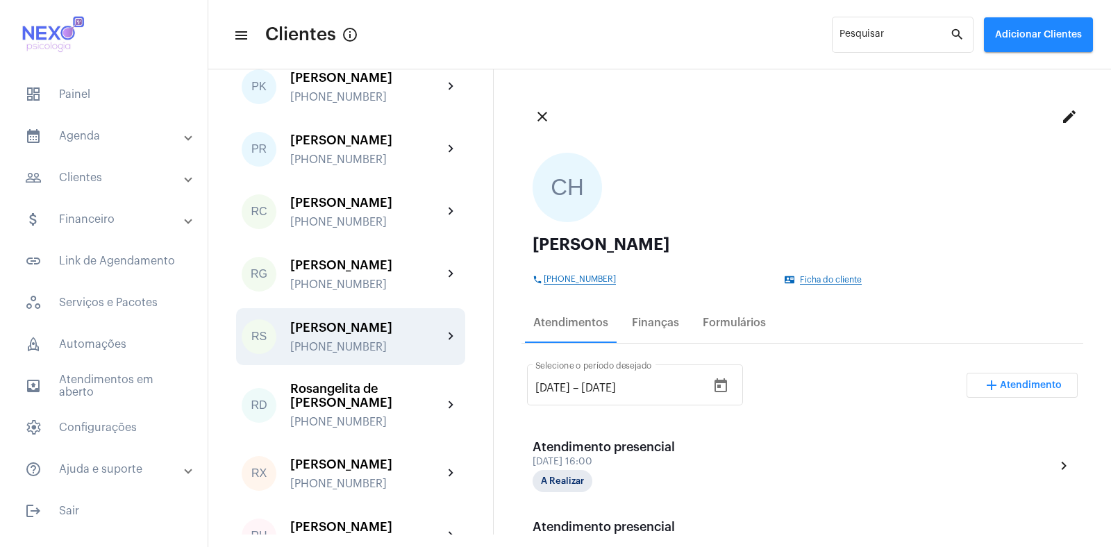
scroll to position [1794, 0]
